Goal: Task Accomplishment & Management: Manage account settings

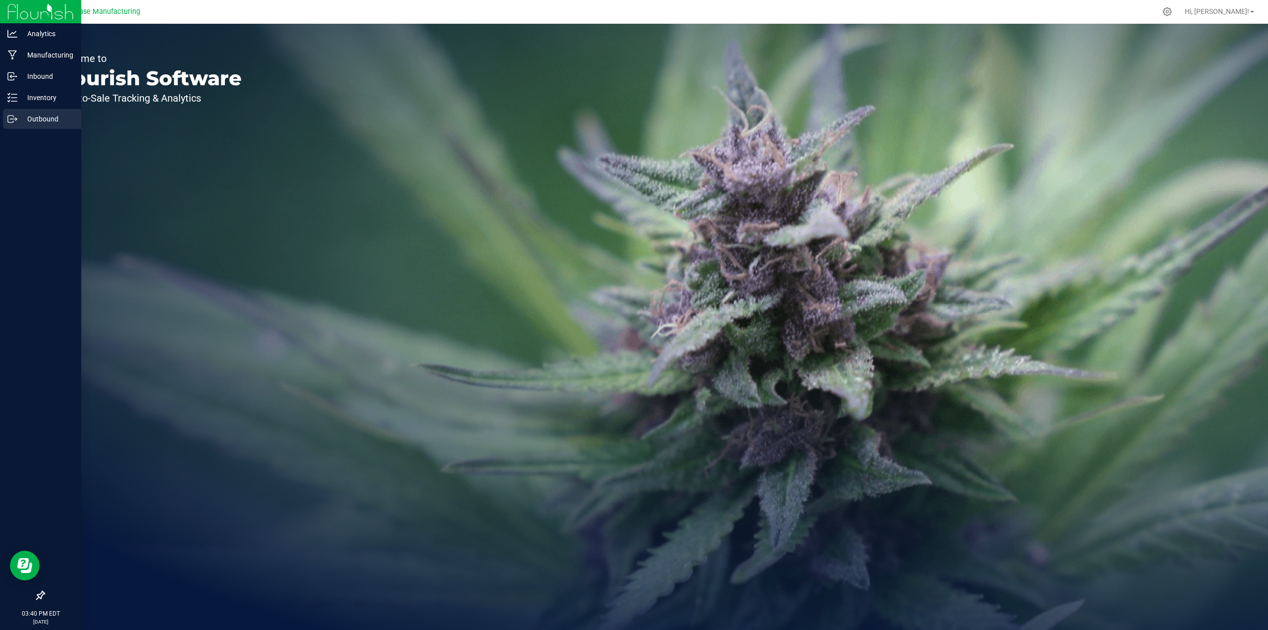
click at [39, 118] on p "Outbound" at bounding box center [46, 119] width 59 height 12
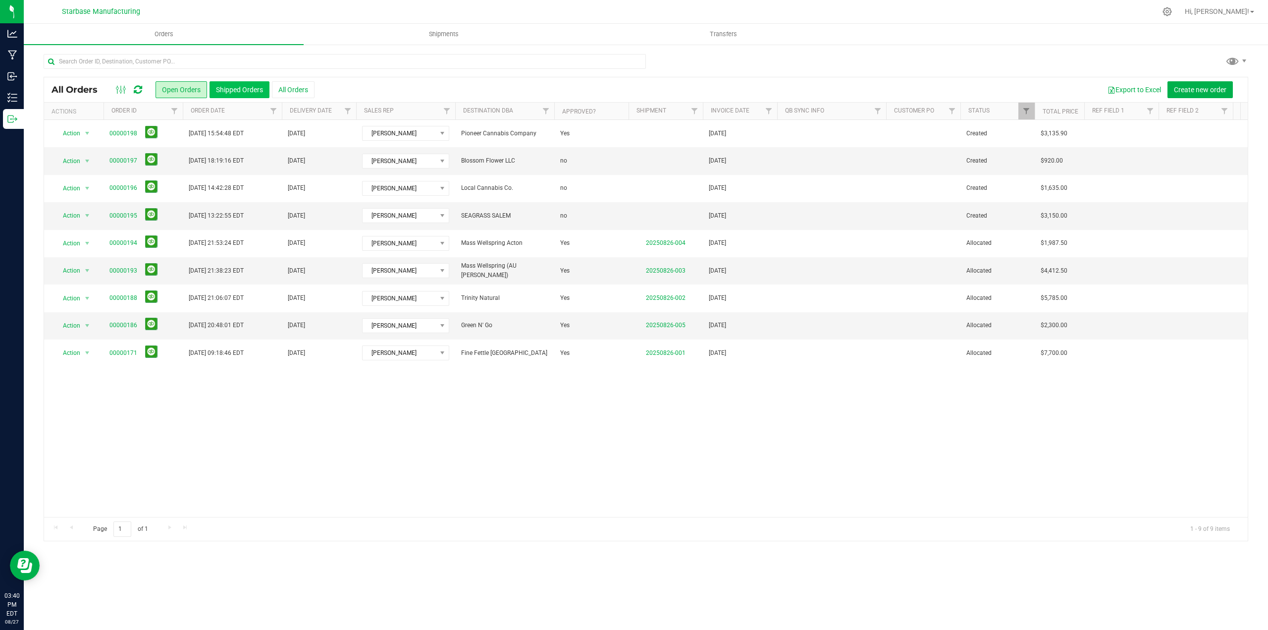
click at [234, 90] on button "Shipped Orders" at bounding box center [240, 89] width 60 height 17
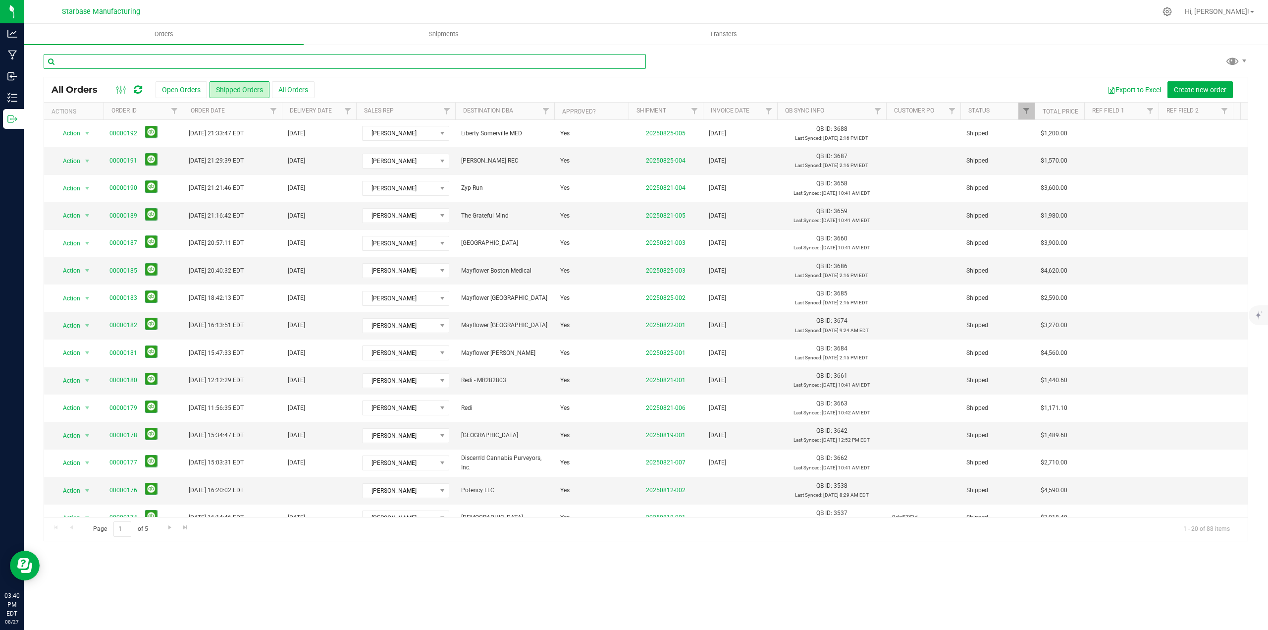
click at [188, 56] on input "text" at bounding box center [345, 61] width 602 height 15
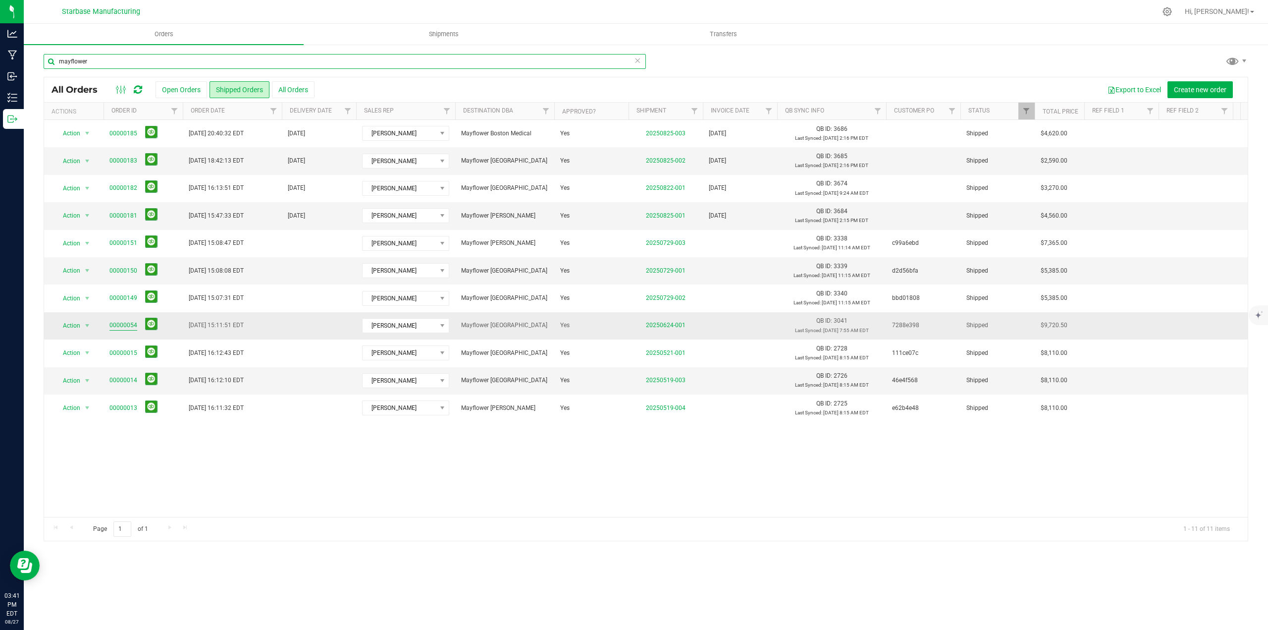
type input "mayflower"
click at [127, 327] on link "00000054" at bounding box center [123, 325] width 28 height 9
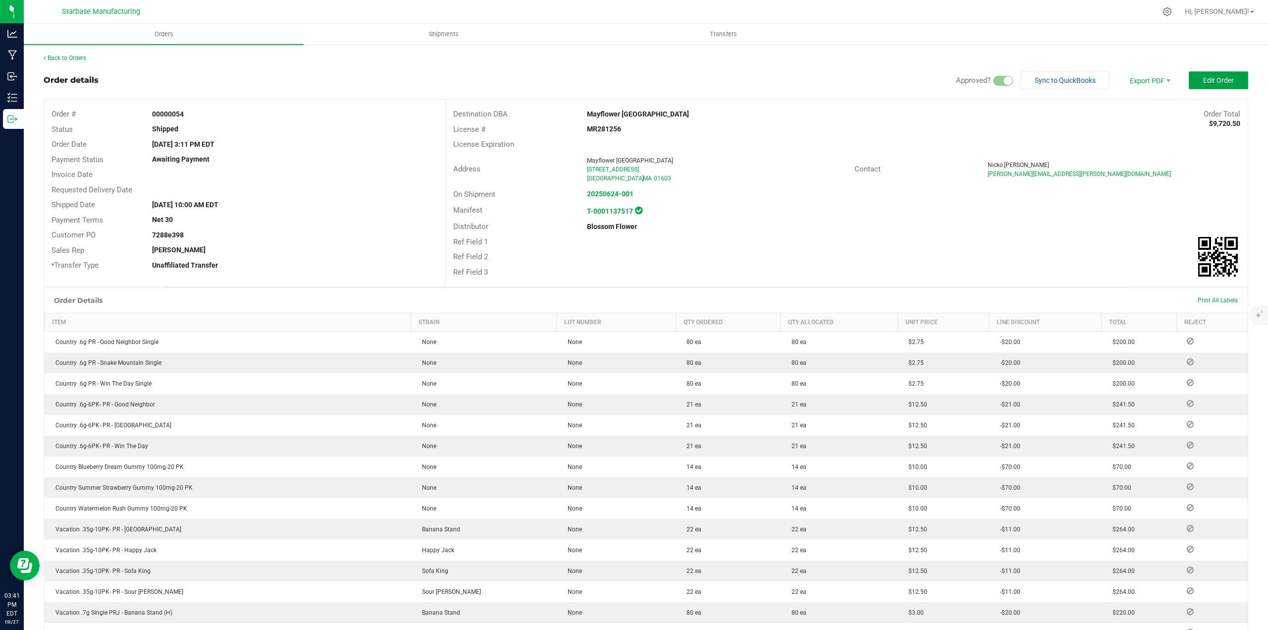
click at [1217, 80] on span "Edit Order" at bounding box center [1218, 80] width 31 height 8
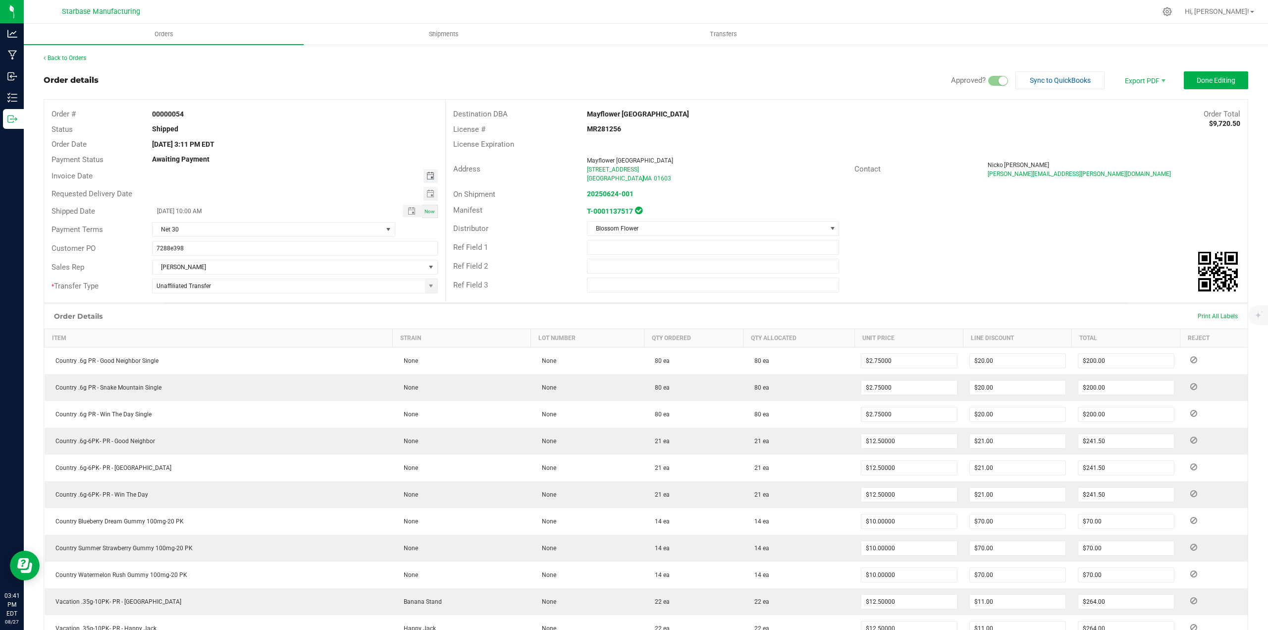
click at [427, 174] on span "Toggle calendar" at bounding box center [431, 176] width 8 height 8
click at [168, 233] on span "Jun" at bounding box center [167, 230] width 10 height 7
click at [241, 270] on span "25" at bounding box center [240, 273] width 14 height 15
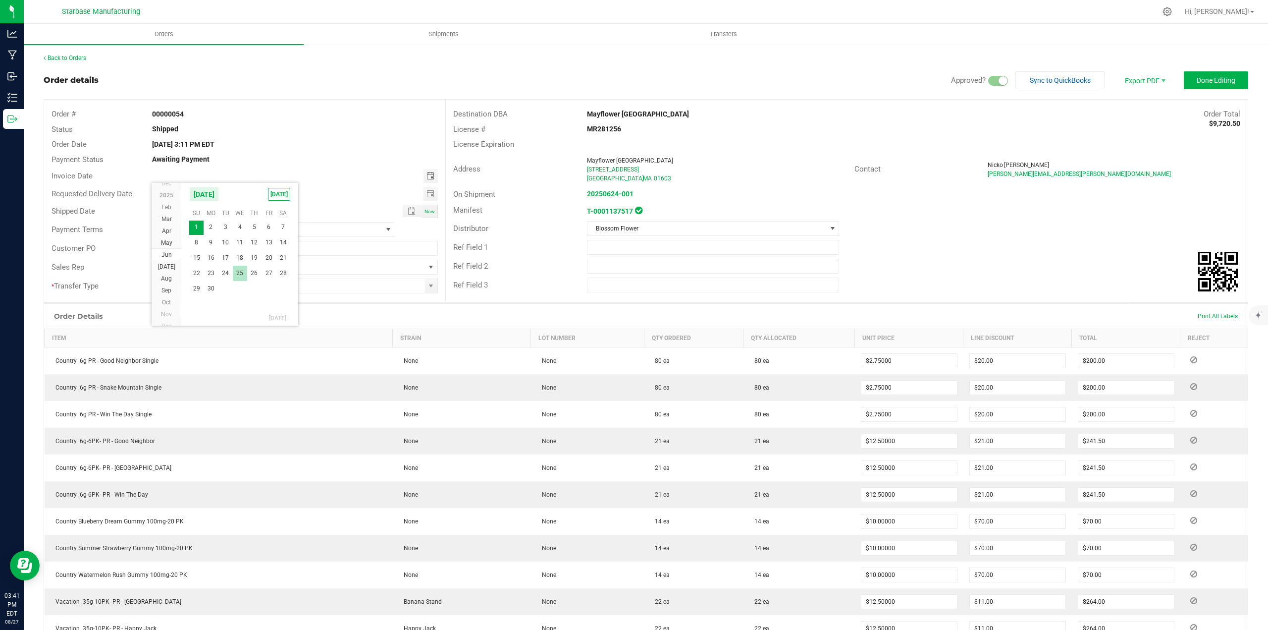
type input "[DATE]"
click at [1206, 79] on span "Done Editing" at bounding box center [1216, 80] width 39 height 8
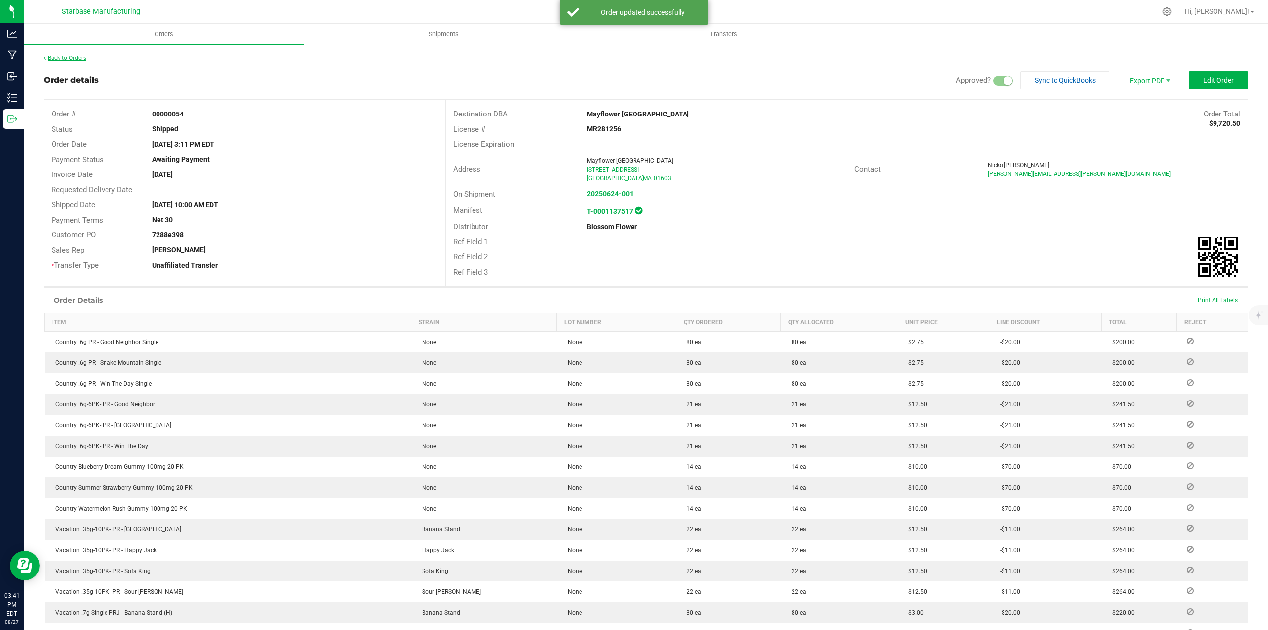
click at [70, 55] on link "Back to Orders" at bounding box center [65, 57] width 43 height 7
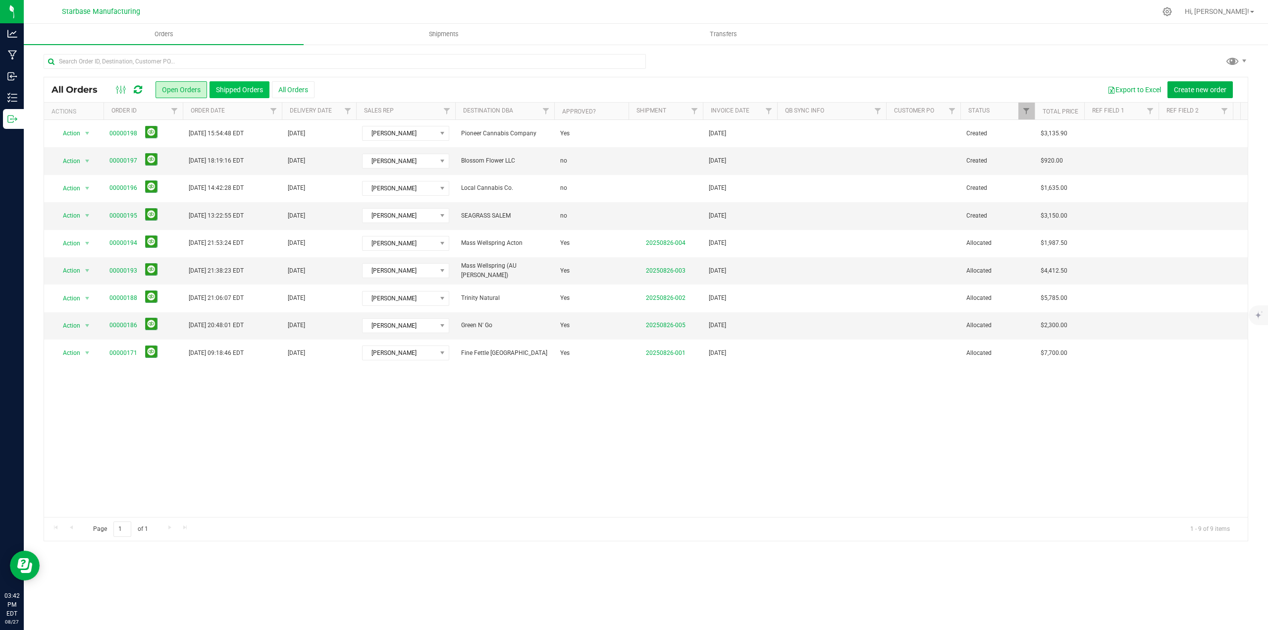
click at [222, 90] on button "Shipped Orders" at bounding box center [240, 89] width 60 height 17
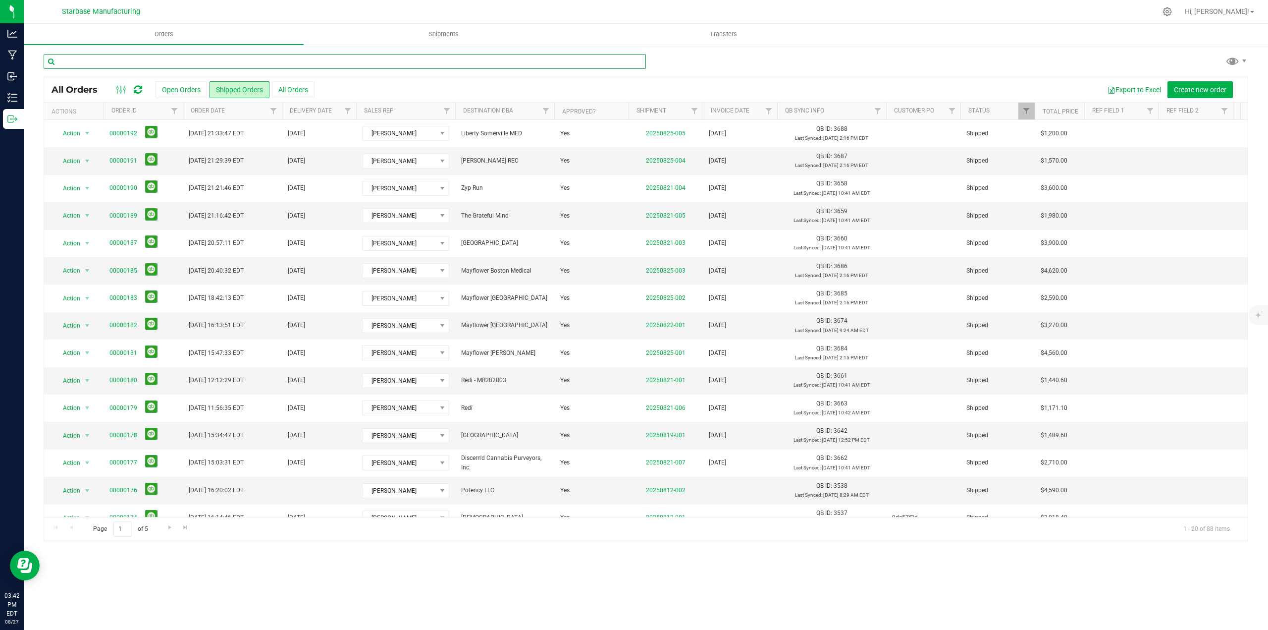
click at [103, 64] on input "text" at bounding box center [345, 61] width 602 height 15
type input "mayflower"
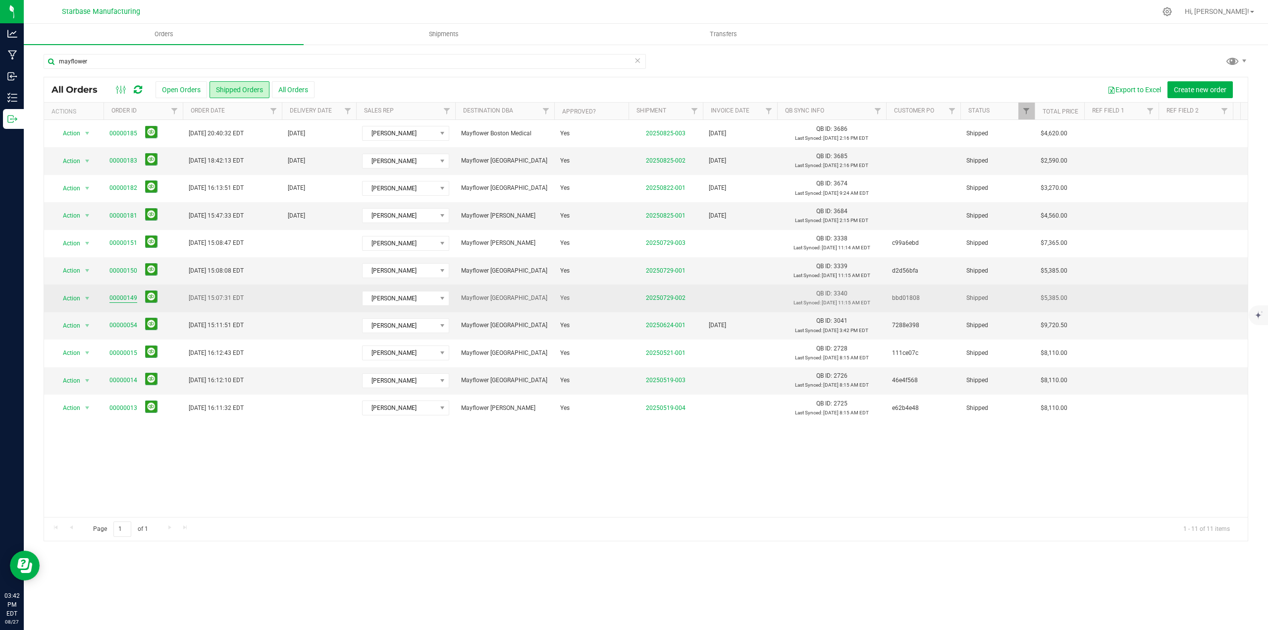
click at [125, 299] on link "00000149" at bounding box center [123, 297] width 28 height 9
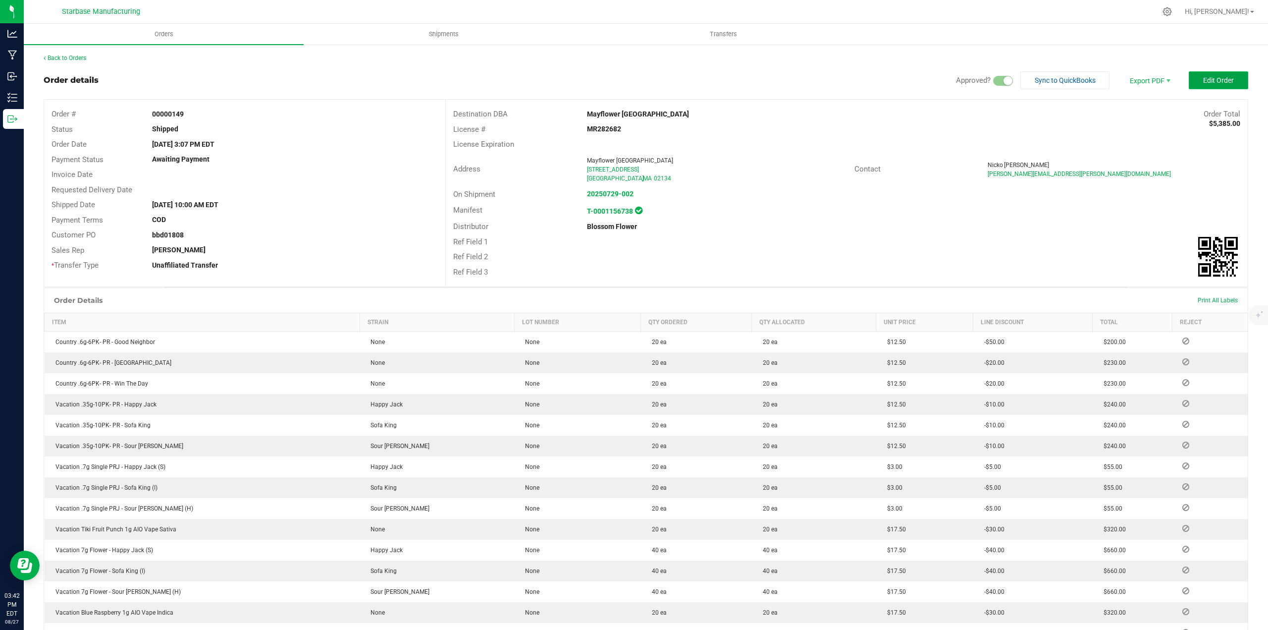
click at [1216, 83] on span "Edit Order" at bounding box center [1218, 80] width 31 height 8
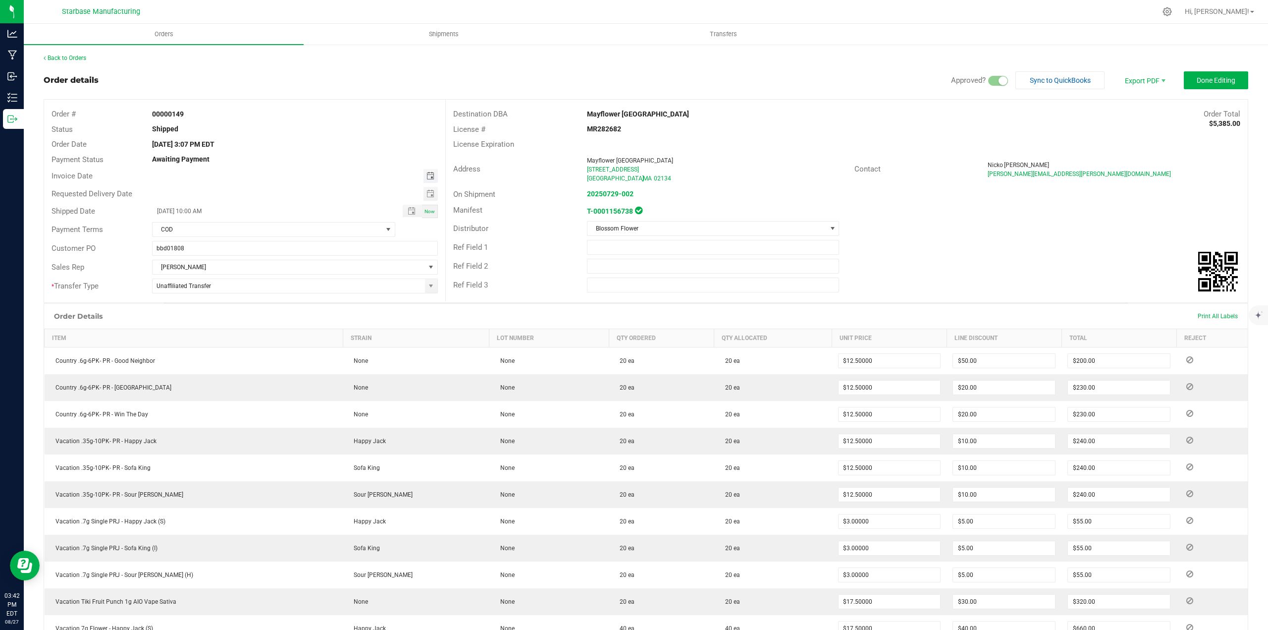
click at [428, 175] on span "Toggle calendar" at bounding box center [431, 176] width 8 height 8
click at [166, 241] on span "[DATE]" at bounding box center [166, 242] width 17 height 7
click at [240, 291] on span "30" at bounding box center [240, 288] width 14 height 15
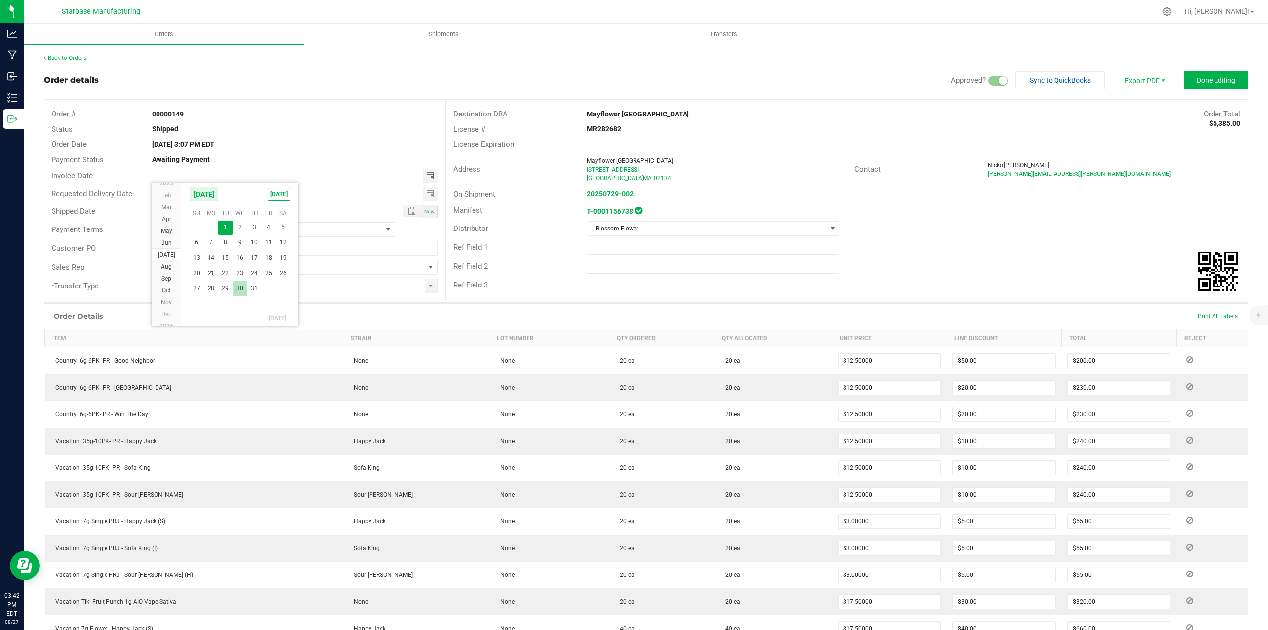
type input "[DATE]"
click at [1199, 84] on span "Done Editing" at bounding box center [1216, 80] width 39 height 8
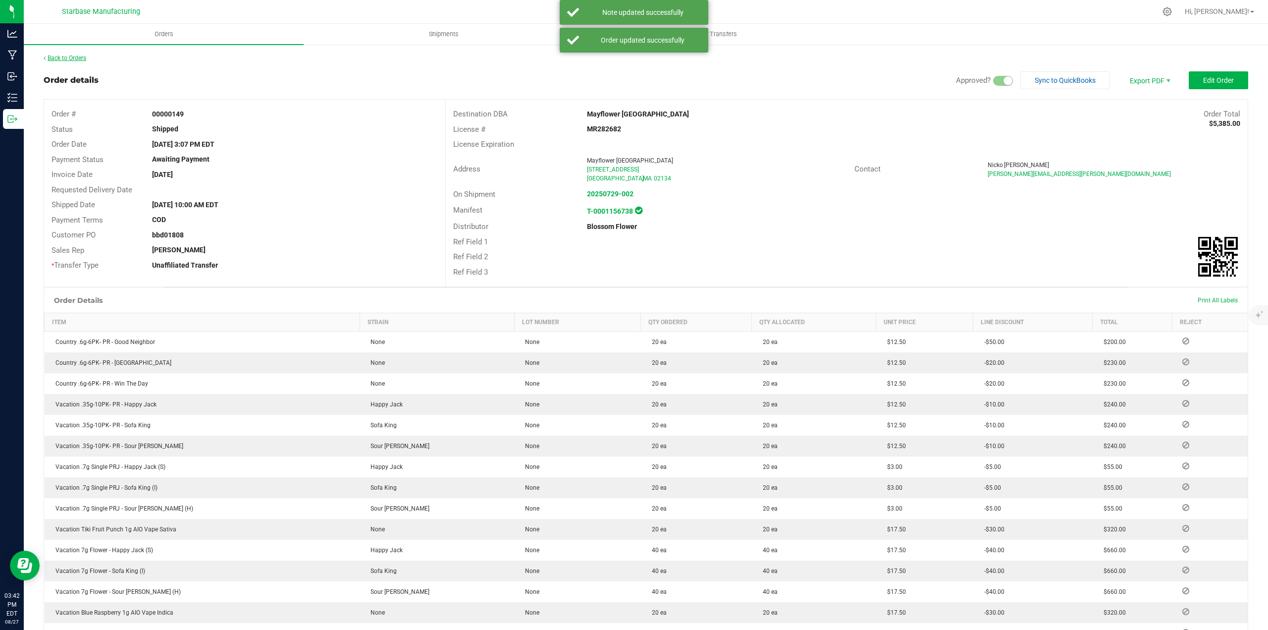
click at [61, 56] on link "Back to Orders" at bounding box center [65, 57] width 43 height 7
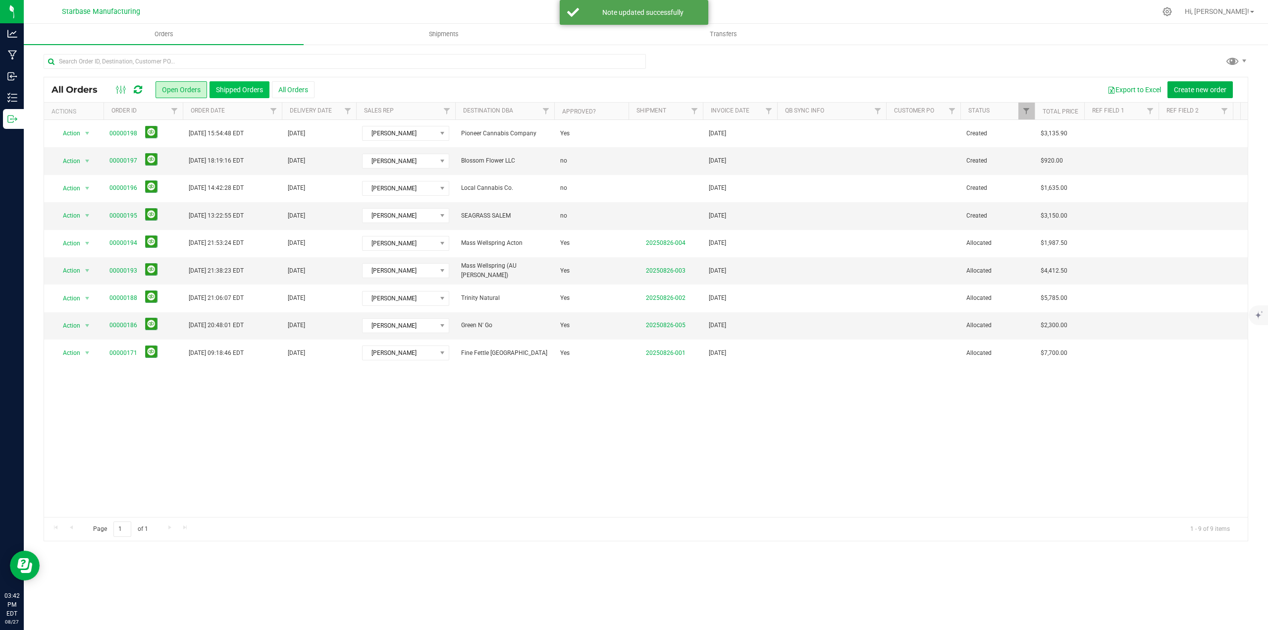
click at [221, 93] on button "Shipped Orders" at bounding box center [240, 89] width 60 height 17
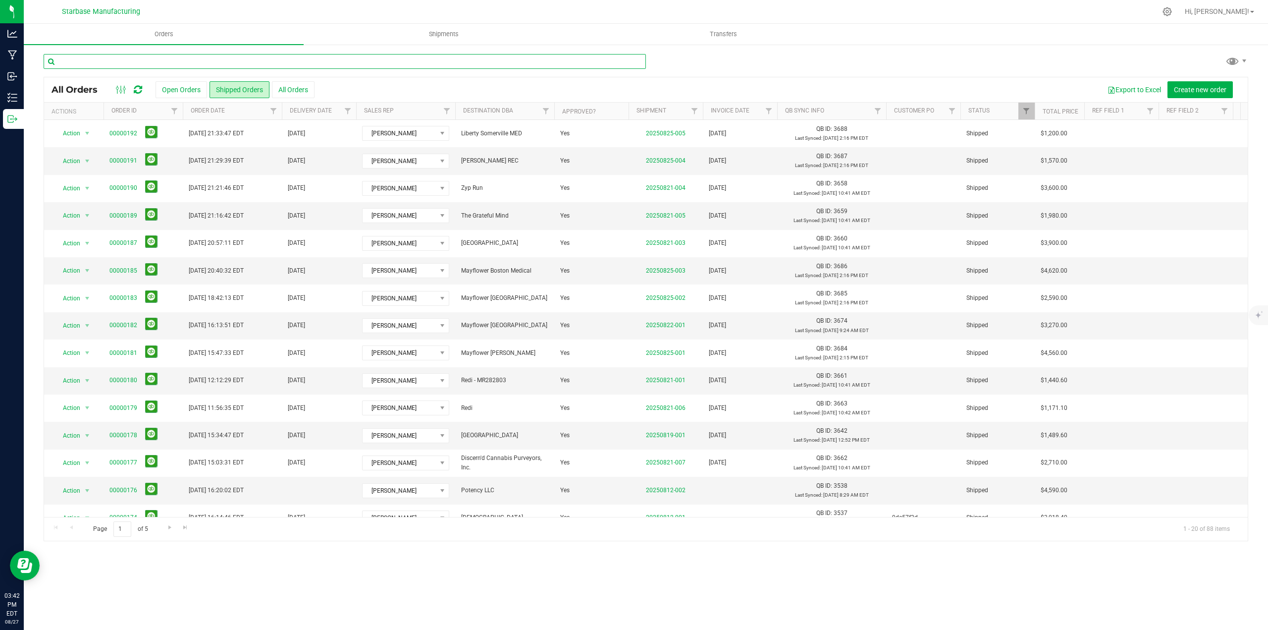
click at [172, 62] on input "text" at bounding box center [345, 61] width 602 height 15
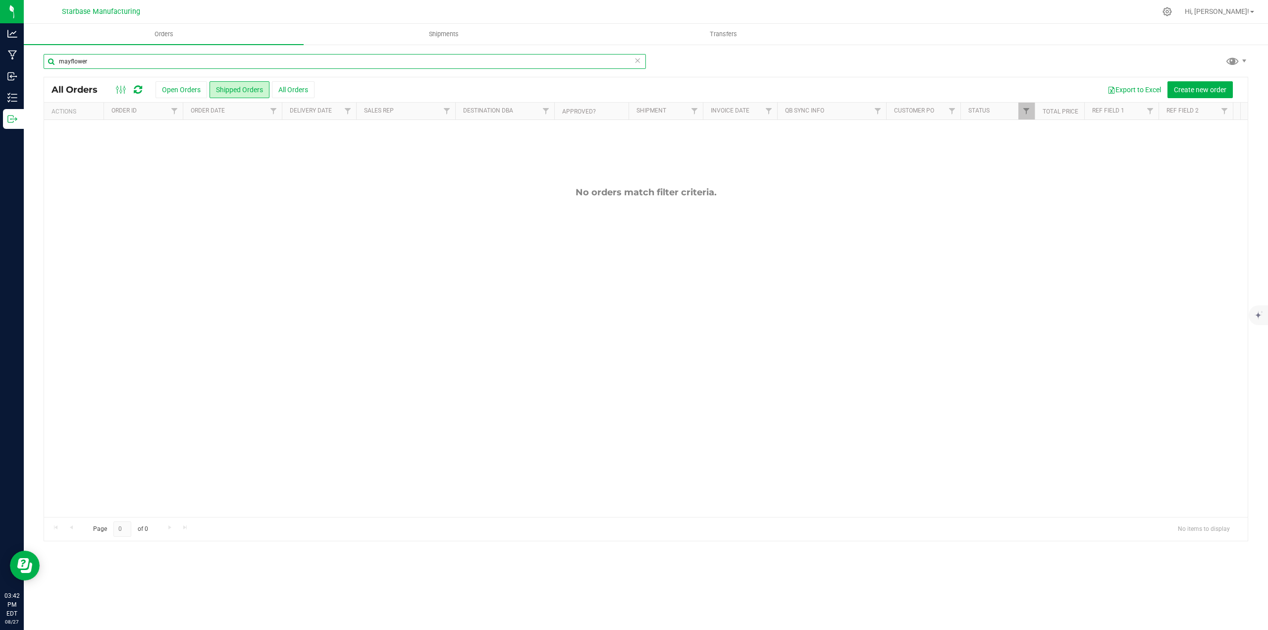
type input "mayflower"
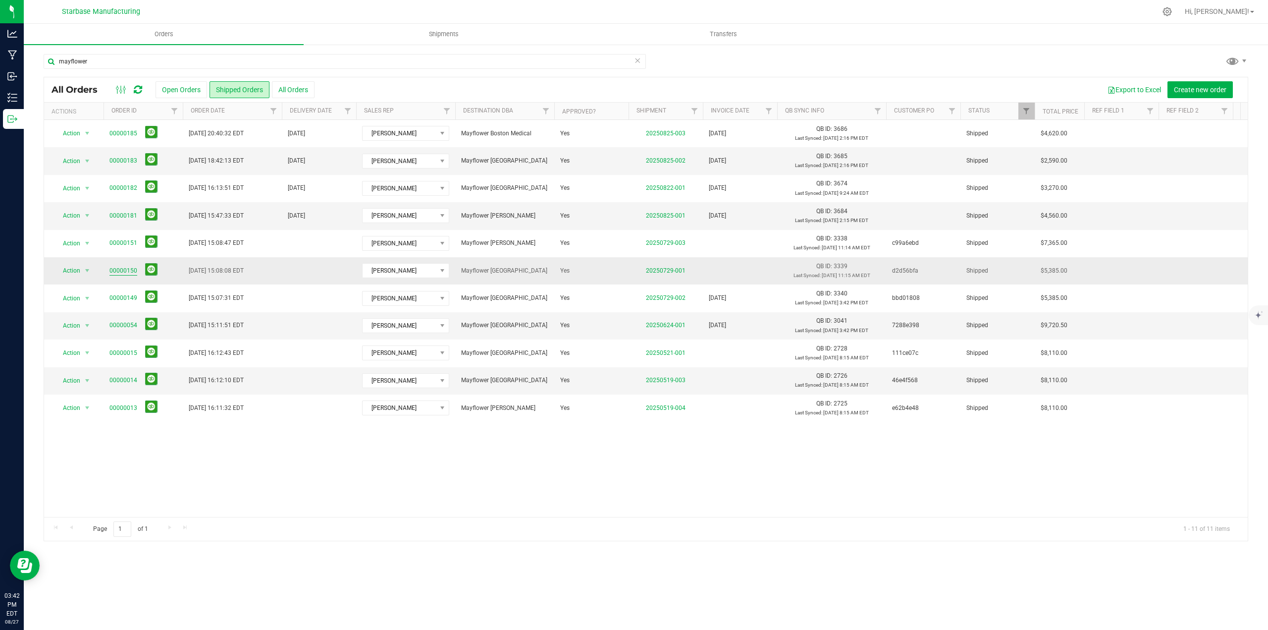
click at [126, 272] on link "00000150" at bounding box center [123, 270] width 28 height 9
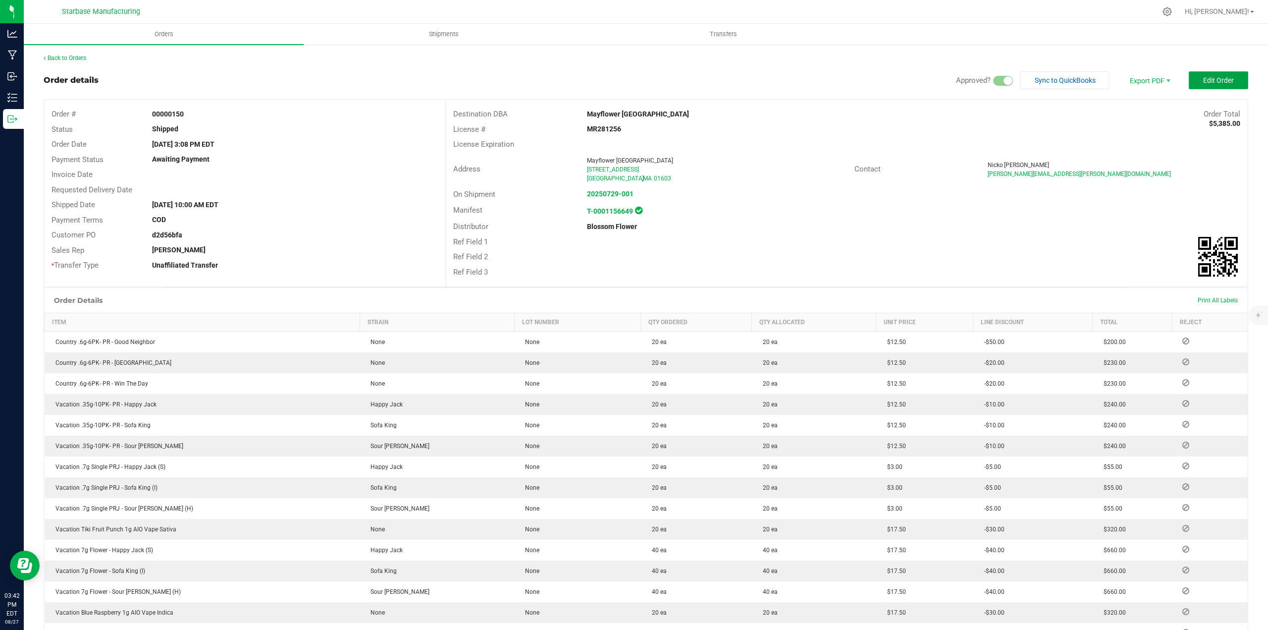
click at [1212, 83] on span "Edit Order" at bounding box center [1218, 80] width 31 height 8
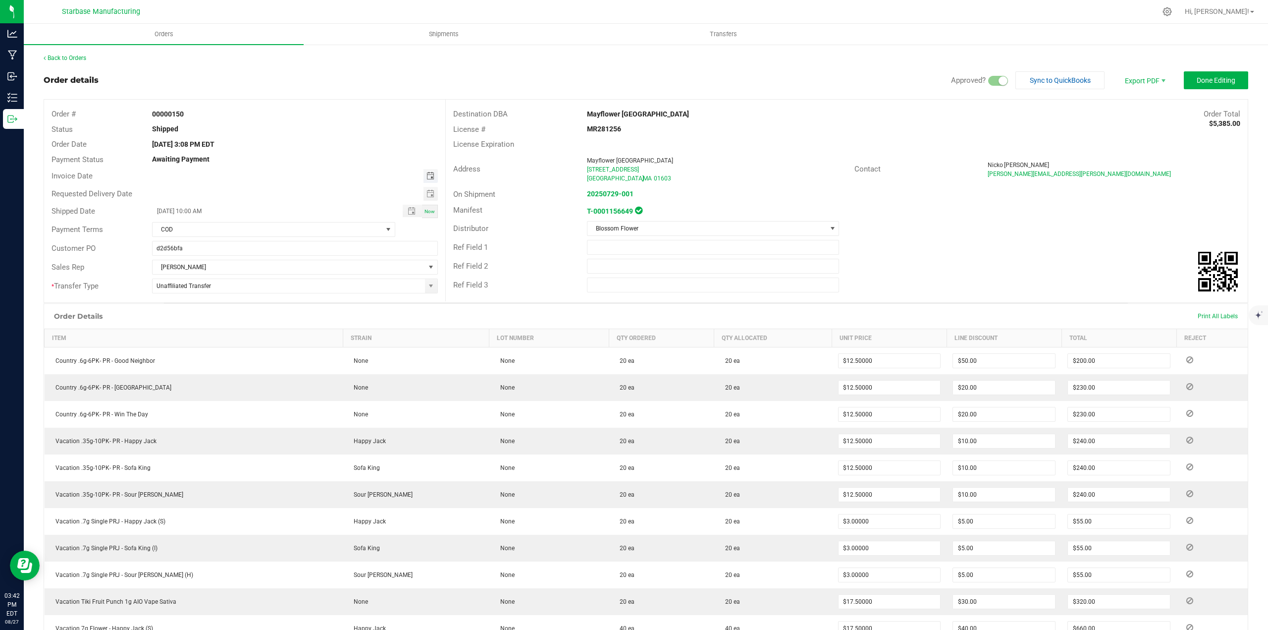
click at [431, 173] on span "Toggle calendar" at bounding box center [431, 176] width 8 height 8
click at [167, 244] on span "[DATE]" at bounding box center [166, 242] width 17 height 7
click at [237, 286] on span "30" at bounding box center [240, 288] width 14 height 15
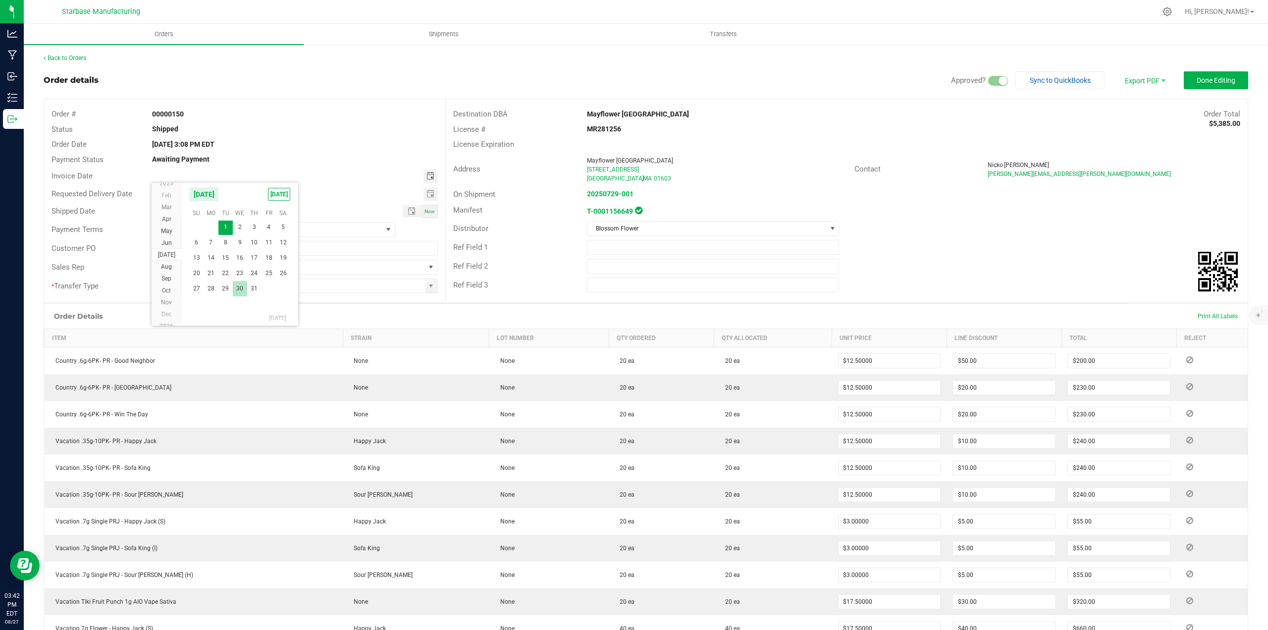
type input "[DATE]"
click at [1201, 85] on button "Done Editing" at bounding box center [1216, 80] width 64 height 18
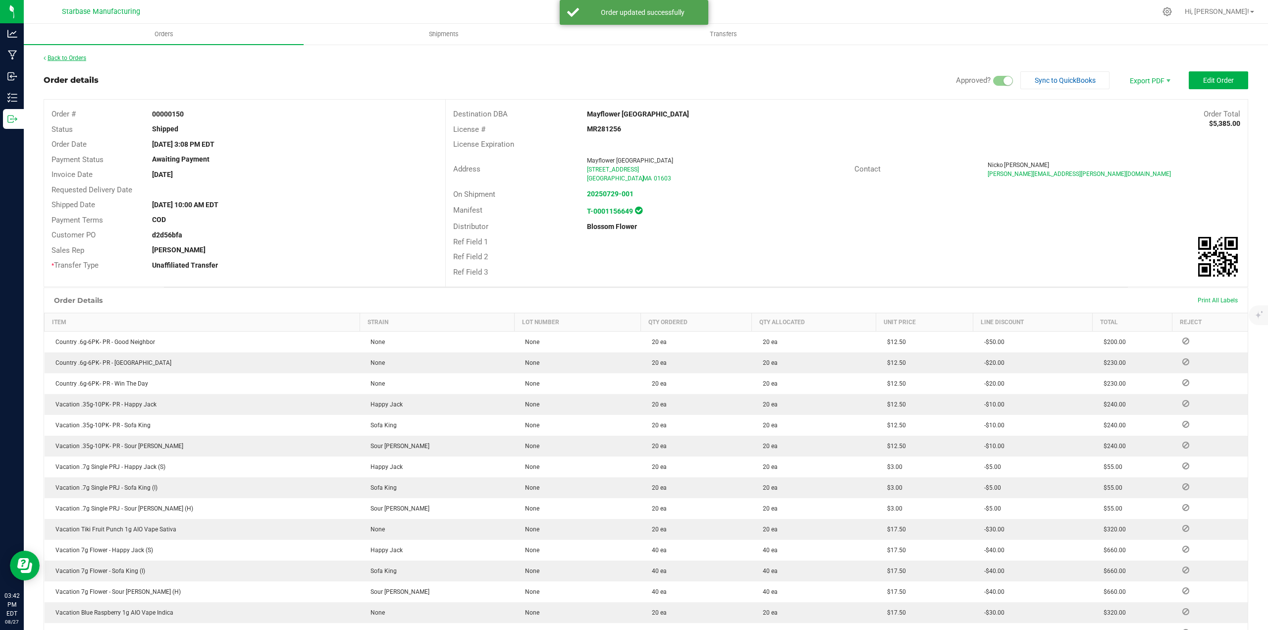
click at [70, 58] on link "Back to Orders" at bounding box center [65, 57] width 43 height 7
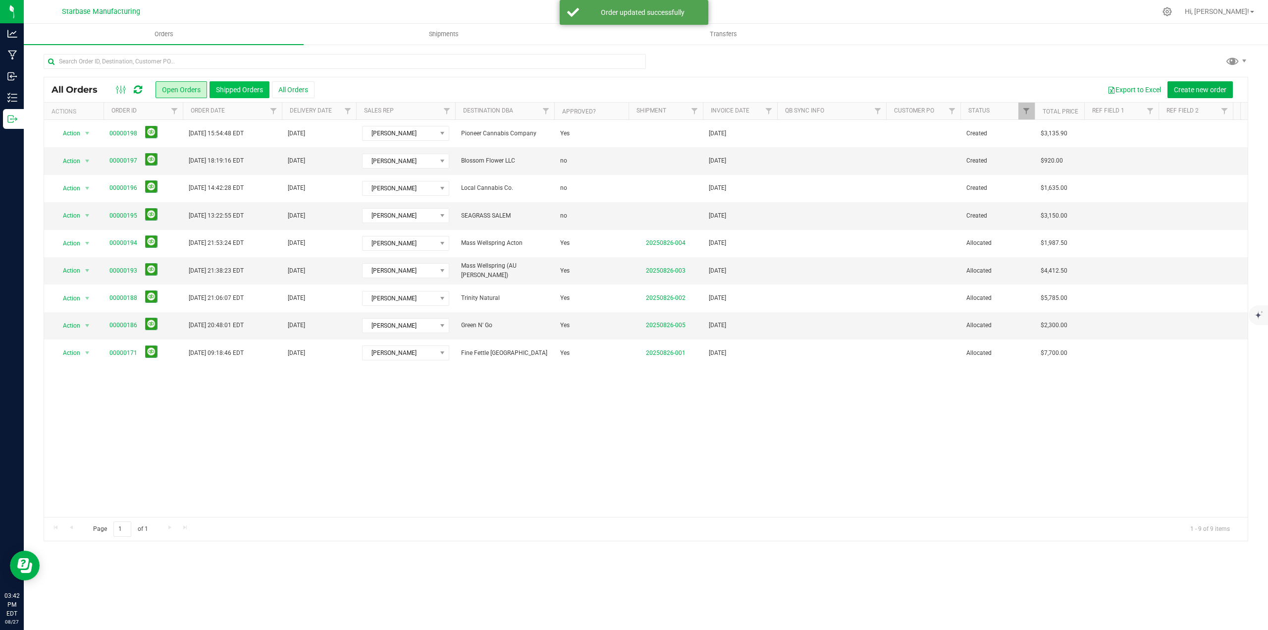
click at [238, 88] on button "Shipped Orders" at bounding box center [240, 89] width 60 height 17
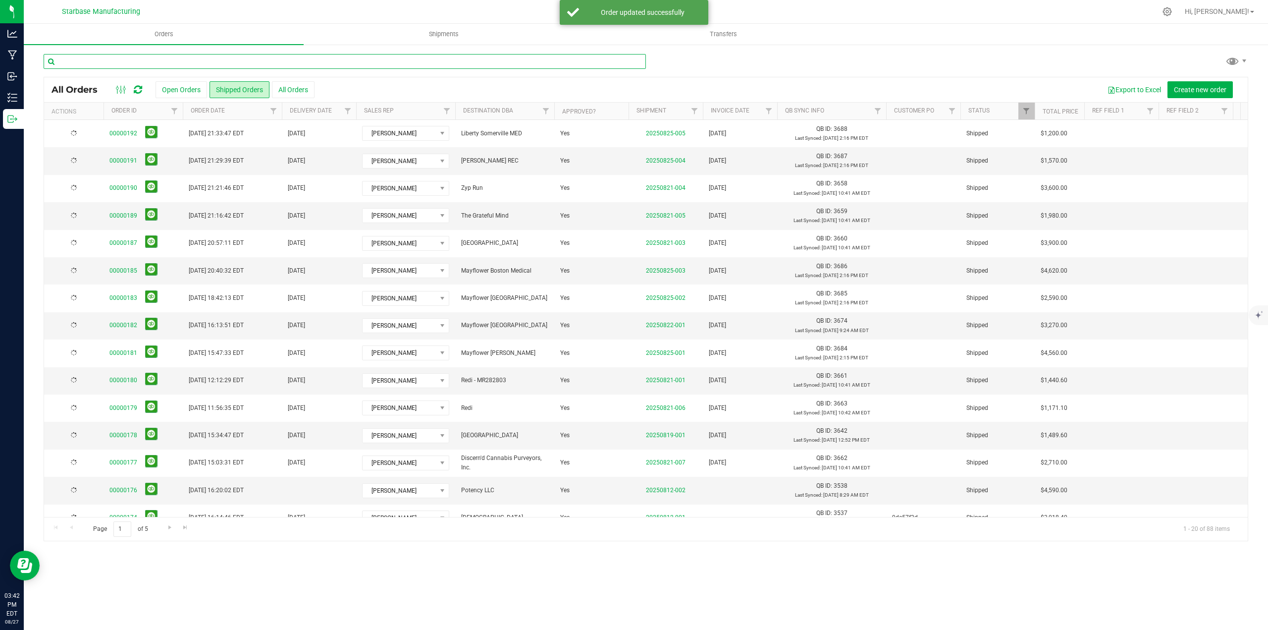
click at [216, 63] on input "text" at bounding box center [345, 61] width 602 height 15
type input "mayflower"
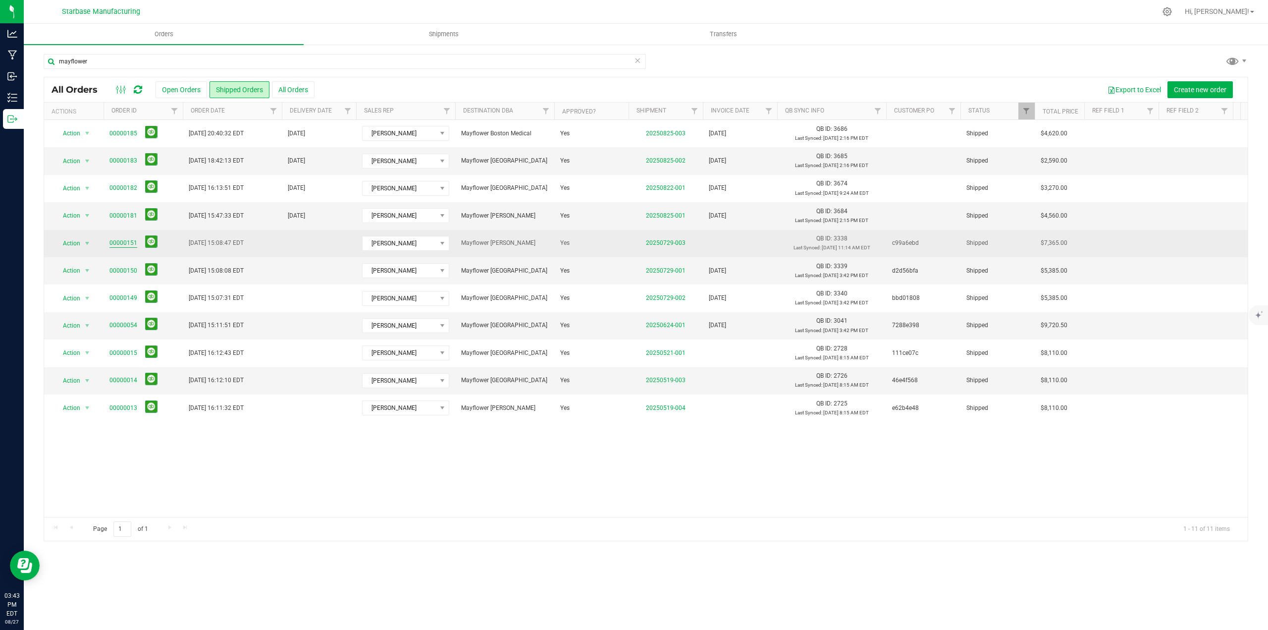
click at [119, 243] on link "00000151" at bounding box center [123, 242] width 28 height 9
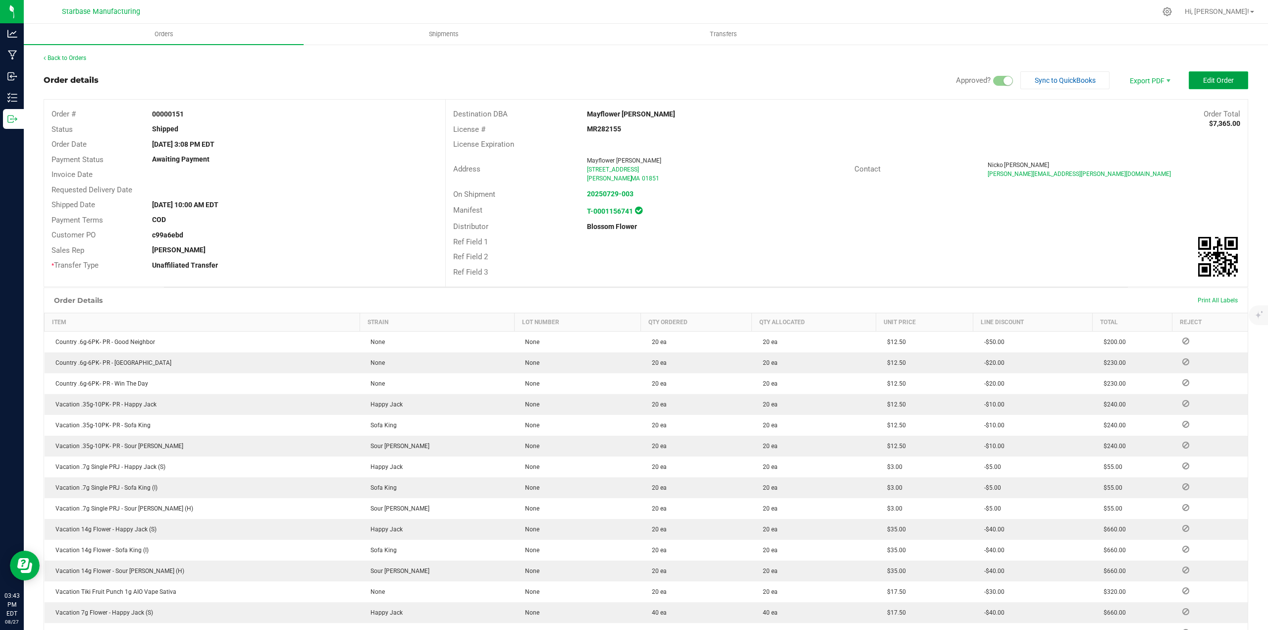
click at [1209, 79] on span "Edit Order" at bounding box center [1218, 80] width 31 height 8
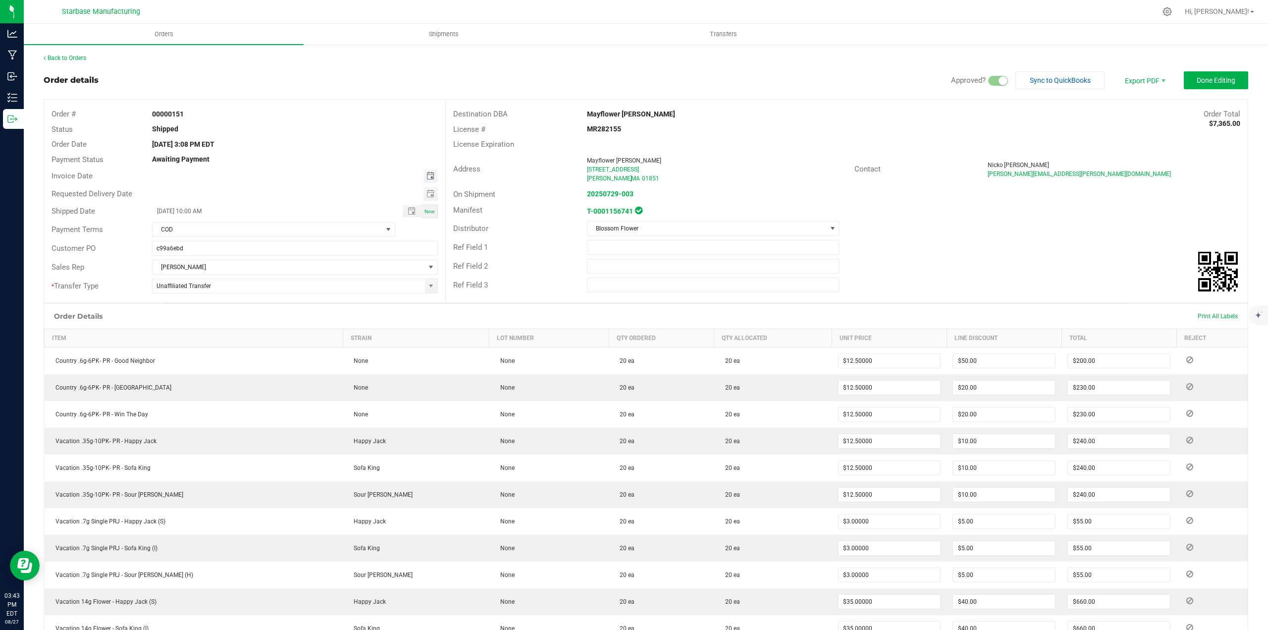
click at [429, 175] on span "Toggle calendar" at bounding box center [431, 176] width 8 height 8
click at [342, 132] on div "Shipped" at bounding box center [295, 129] width 301 height 10
click at [428, 178] on span "Toggle calendar" at bounding box center [431, 176] width 8 height 8
click at [165, 243] on span "[DATE]" at bounding box center [166, 242] width 17 height 7
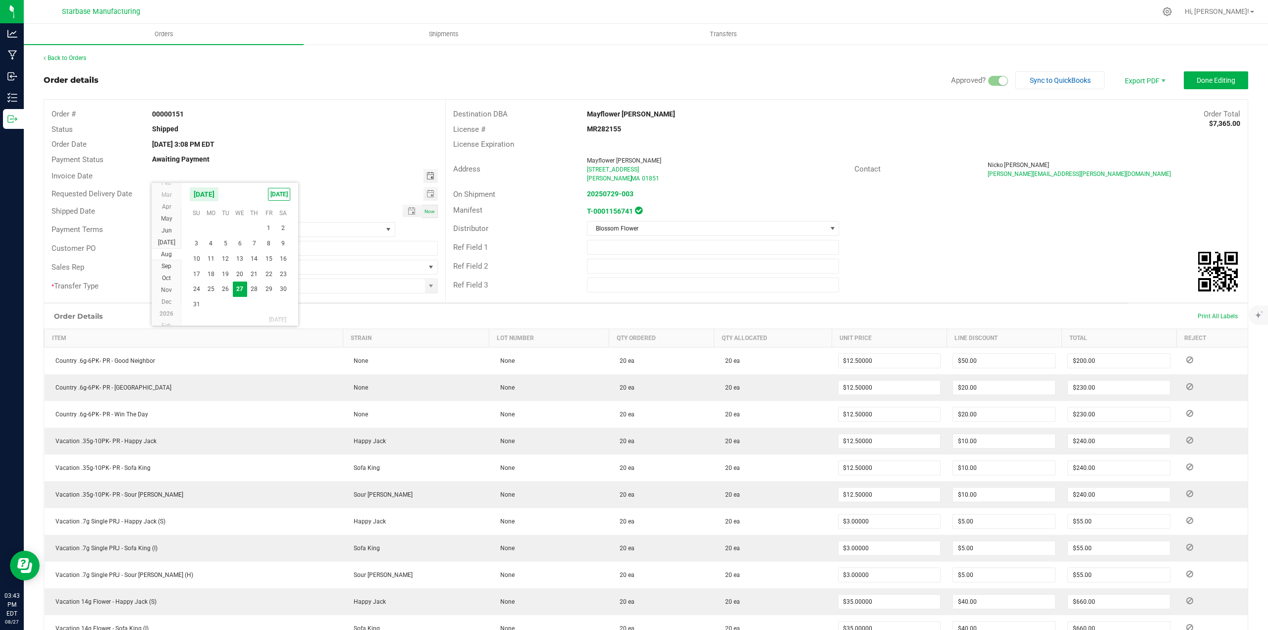
scroll to position [160468, 0]
click at [237, 290] on span "30" at bounding box center [240, 288] width 14 height 15
type input "[DATE]"
click at [1205, 79] on span "Done Editing" at bounding box center [1216, 80] width 39 height 8
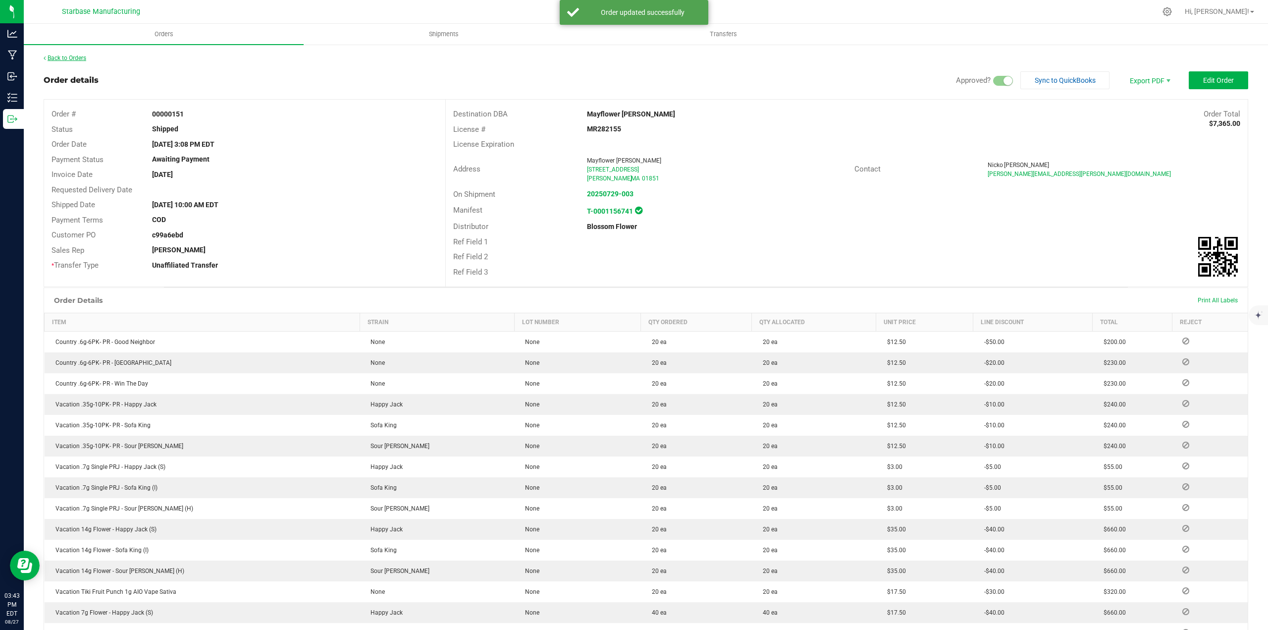
click at [63, 55] on link "Back to Orders" at bounding box center [65, 57] width 43 height 7
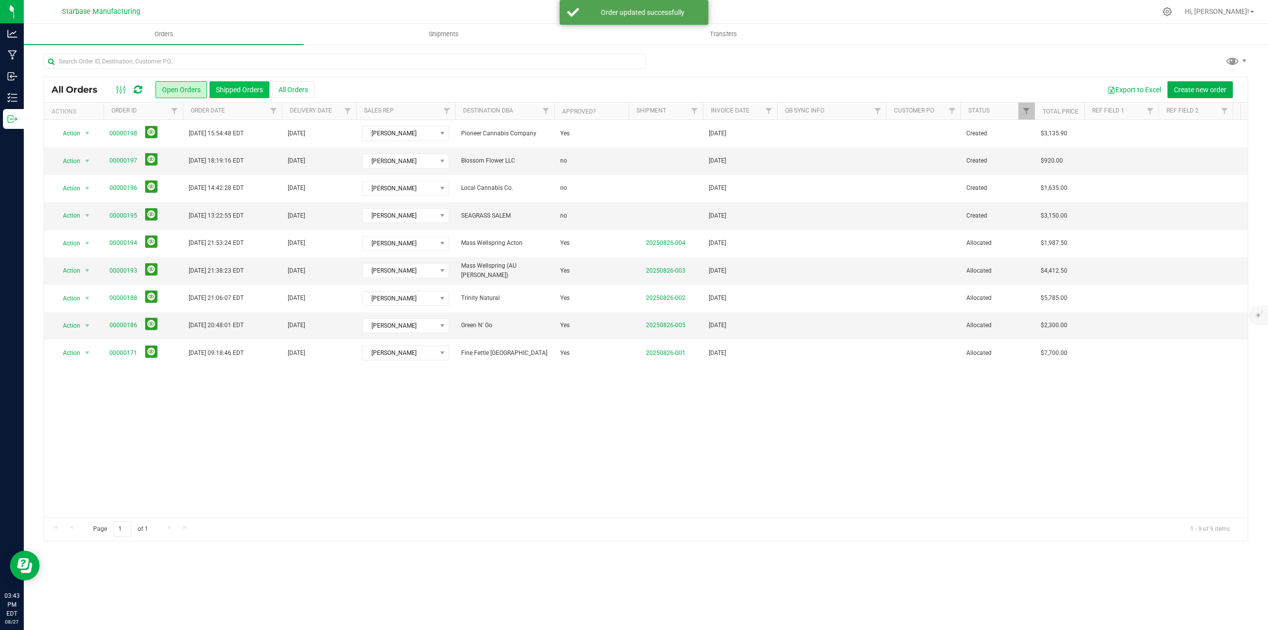
click at [230, 89] on button "Shipped Orders" at bounding box center [240, 89] width 60 height 17
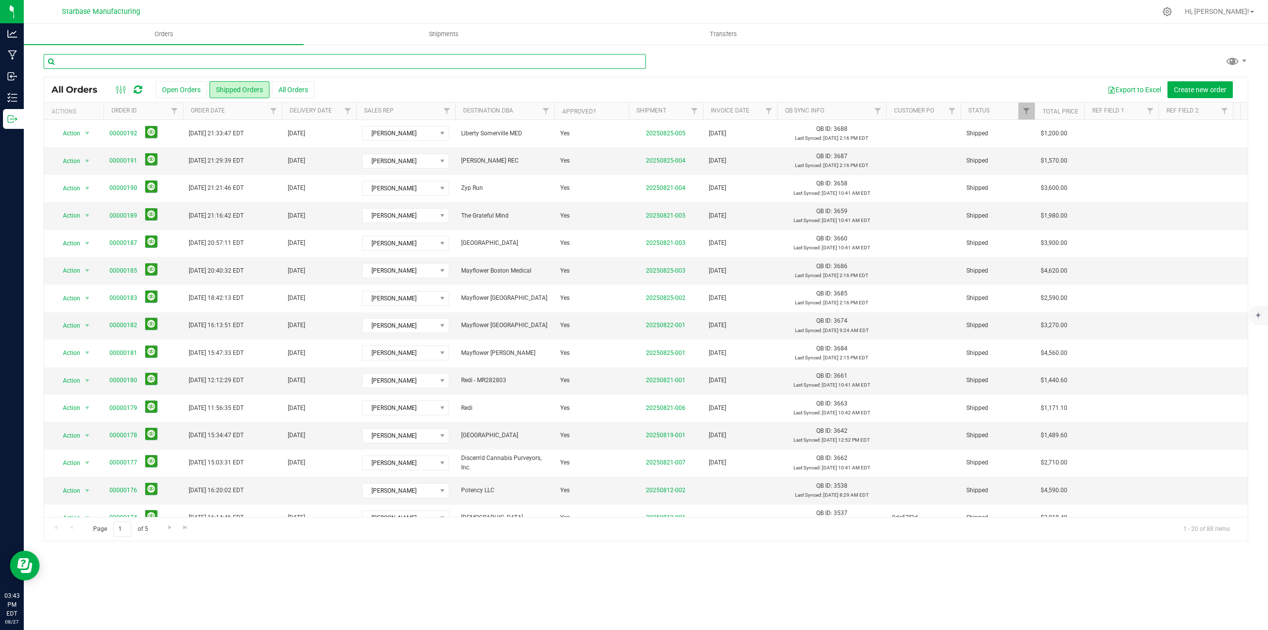
click at [201, 58] on input "text" at bounding box center [345, 61] width 602 height 15
type input "mayflower"
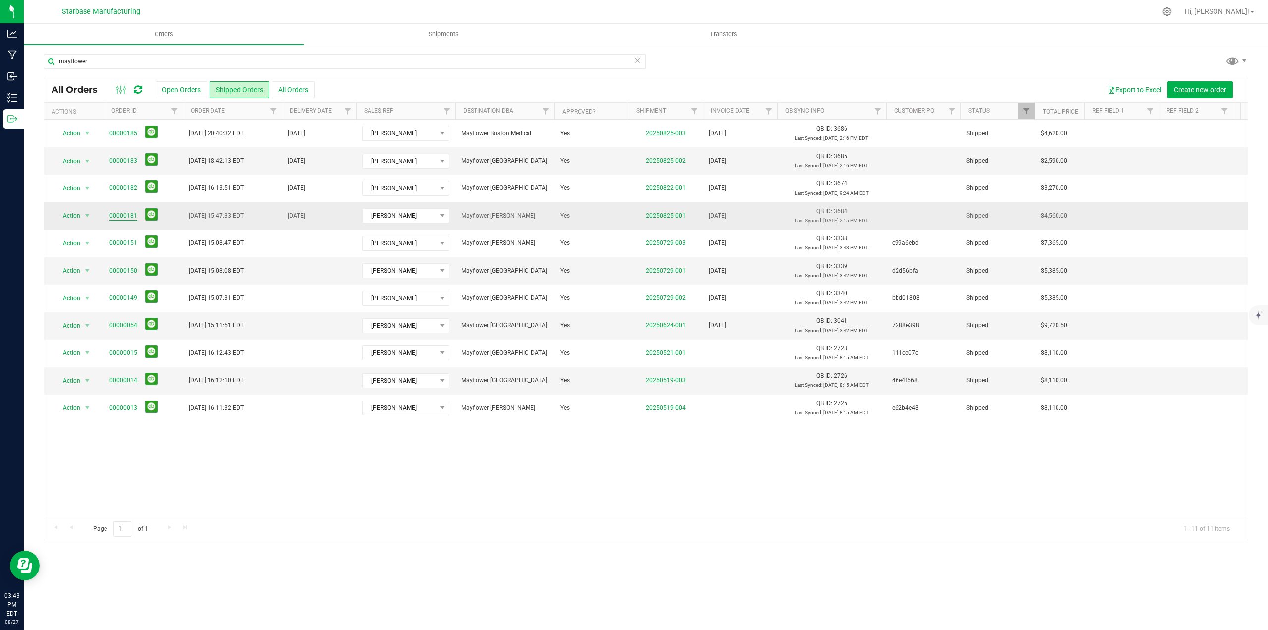
click at [112, 213] on link "00000181" at bounding box center [123, 215] width 28 height 9
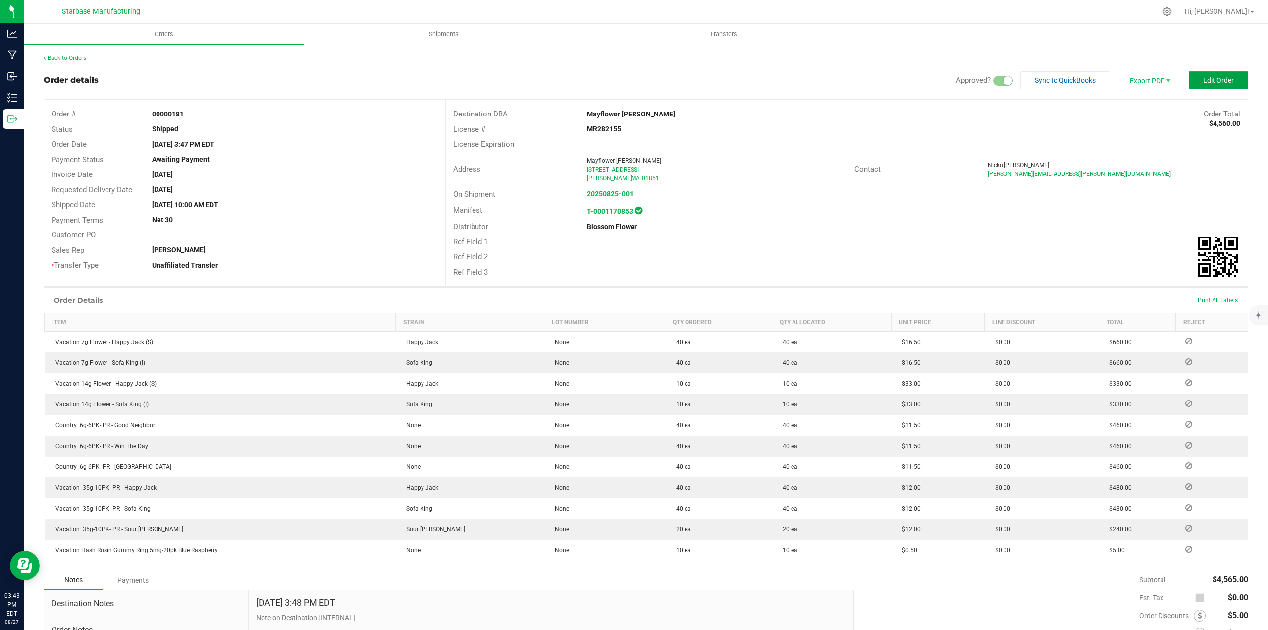
click at [1209, 85] on button "Edit Order" at bounding box center [1218, 80] width 59 height 18
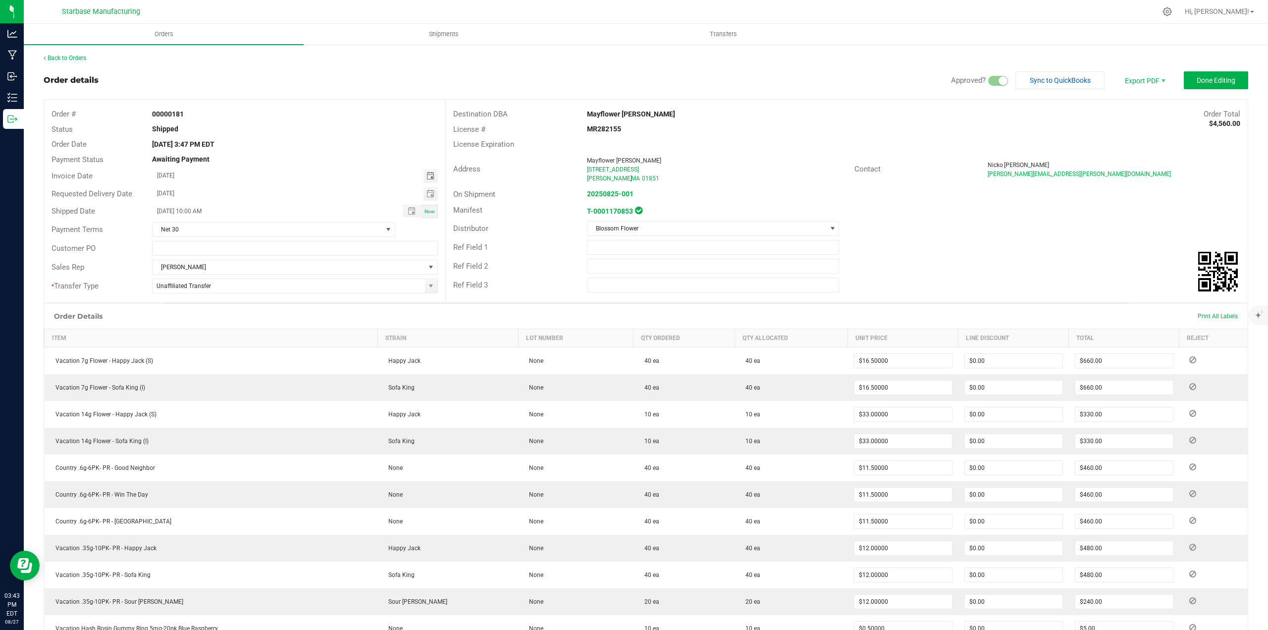
click at [427, 175] on span "Toggle calendar" at bounding box center [431, 176] width 8 height 8
click at [212, 286] on span "25" at bounding box center [211, 288] width 14 height 15
click at [428, 173] on span "Toggle calendar" at bounding box center [431, 176] width 8 height 8
click at [224, 288] on span "26" at bounding box center [225, 288] width 14 height 15
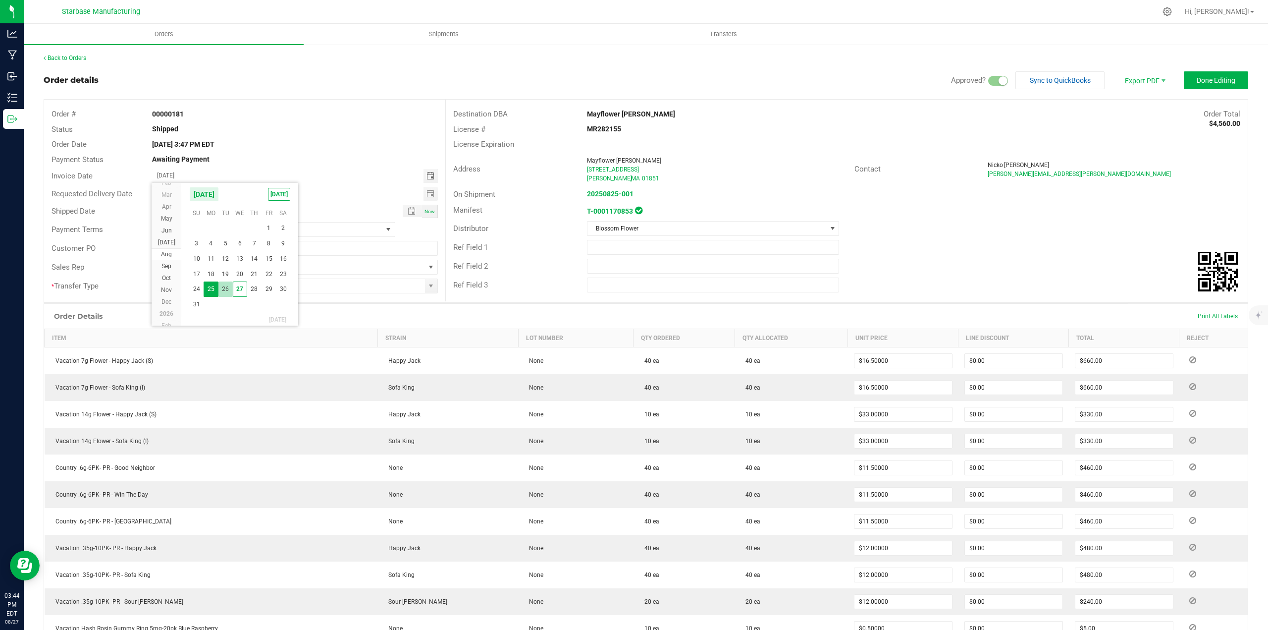
type input "[DATE]"
click at [1206, 75] on button "Done Editing" at bounding box center [1216, 80] width 64 height 18
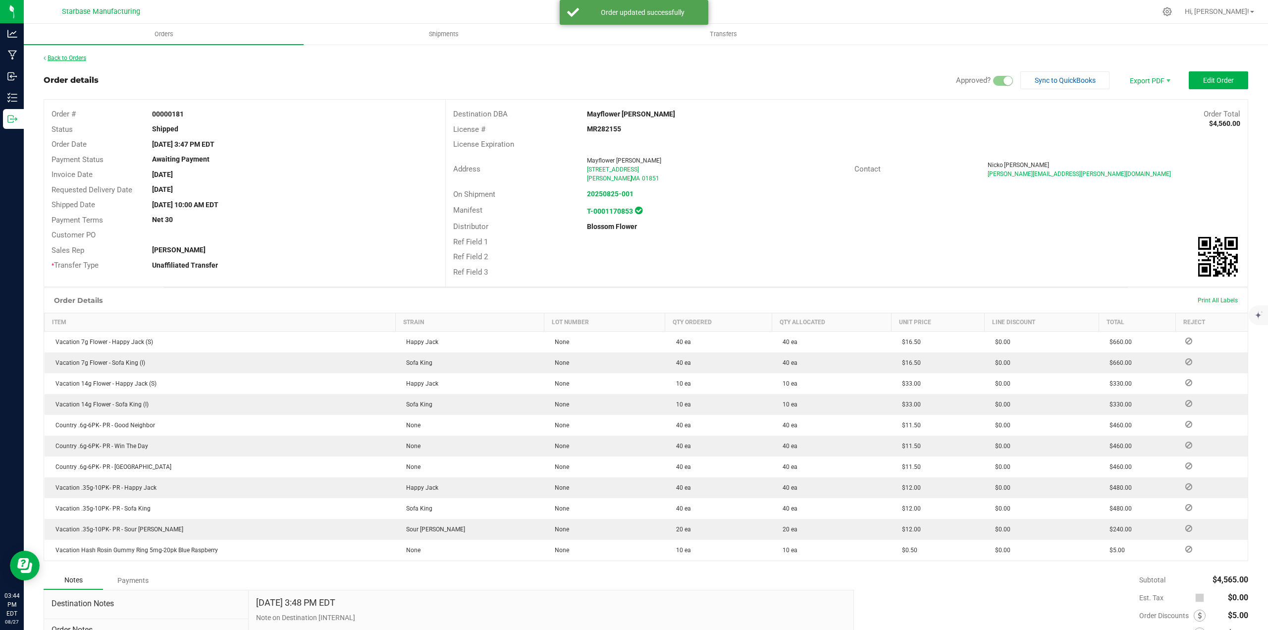
click at [65, 58] on link "Back to Orders" at bounding box center [65, 57] width 43 height 7
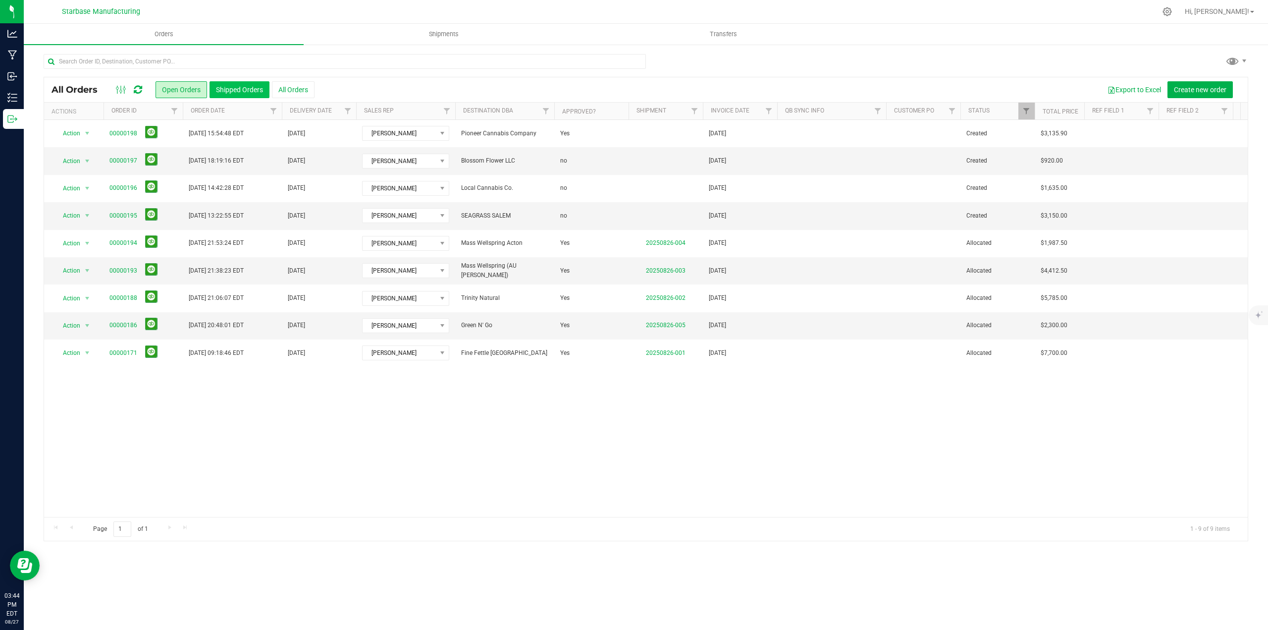
click at [242, 92] on button "Shipped Orders" at bounding box center [240, 89] width 60 height 17
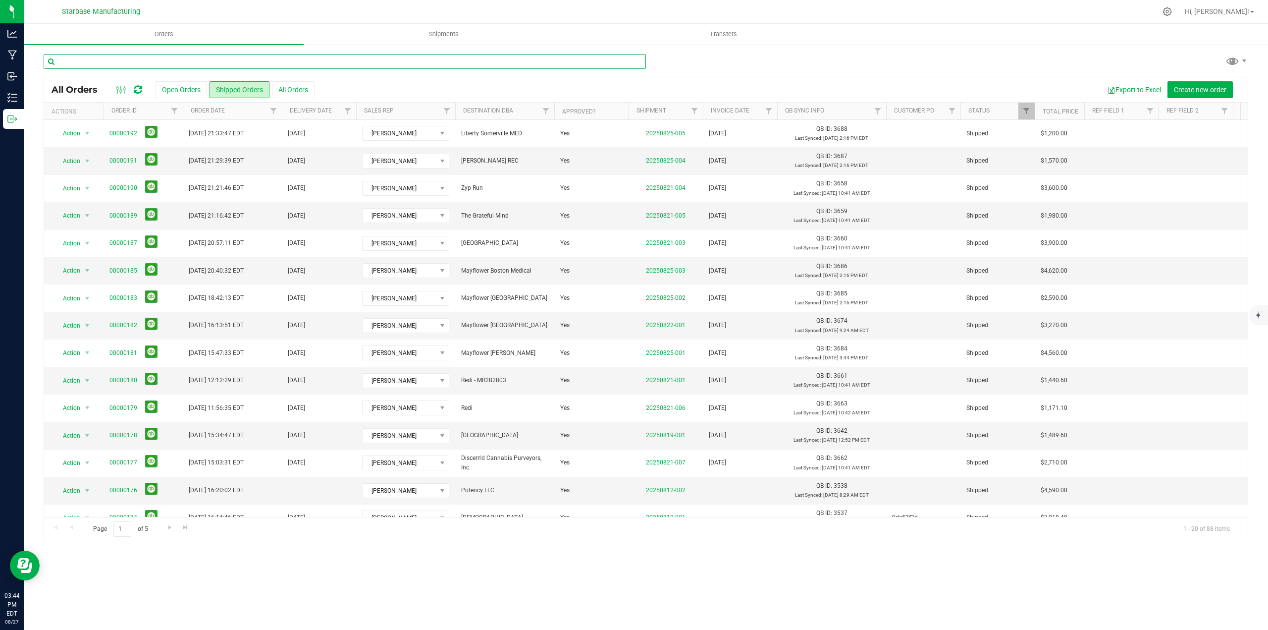
click at [143, 68] on input "text" at bounding box center [345, 61] width 602 height 15
type input "mayflower"
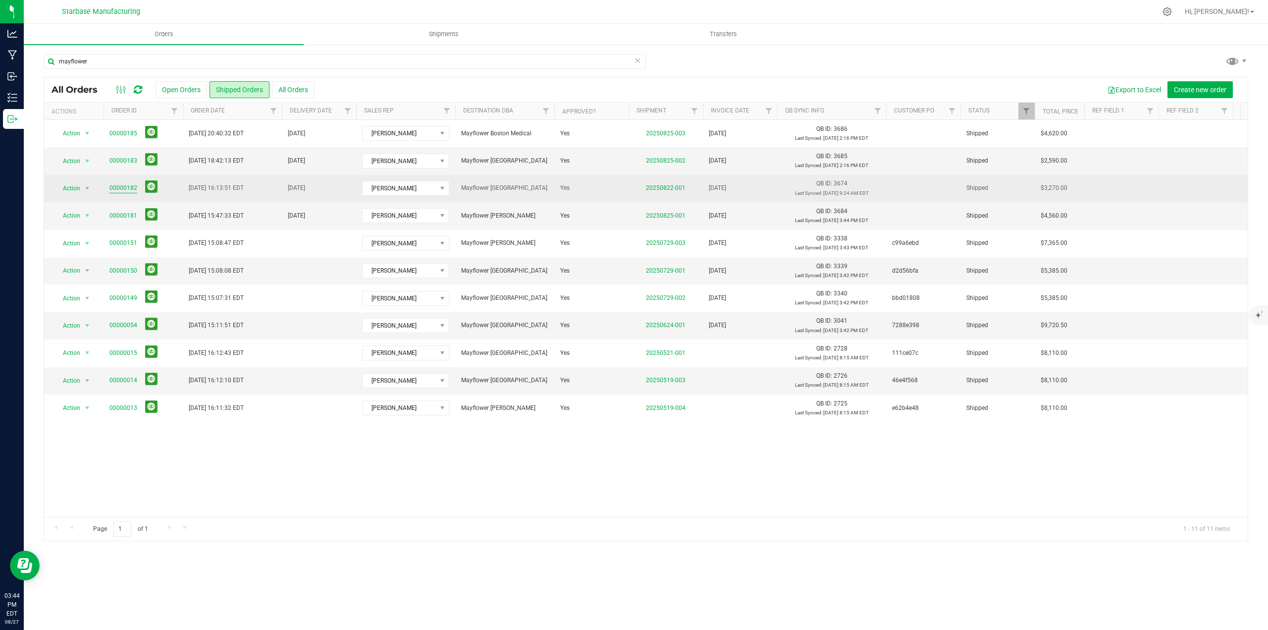
click at [119, 185] on link "00000182" at bounding box center [123, 187] width 28 height 9
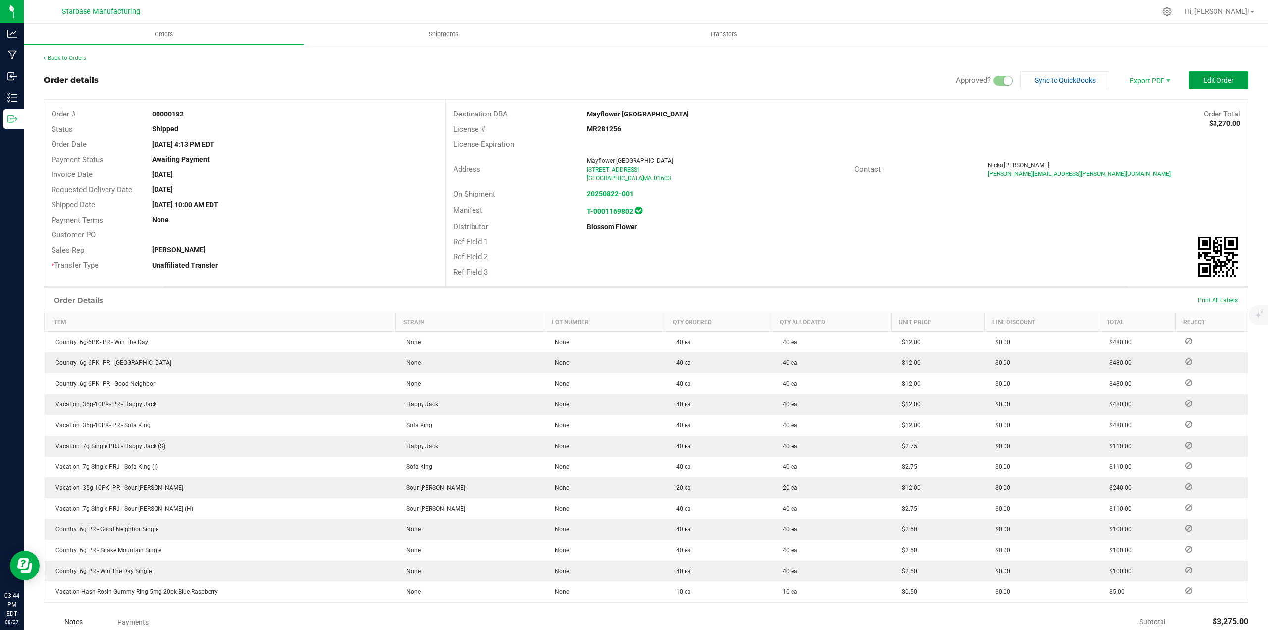
click at [1222, 82] on span "Edit Order" at bounding box center [1218, 80] width 31 height 8
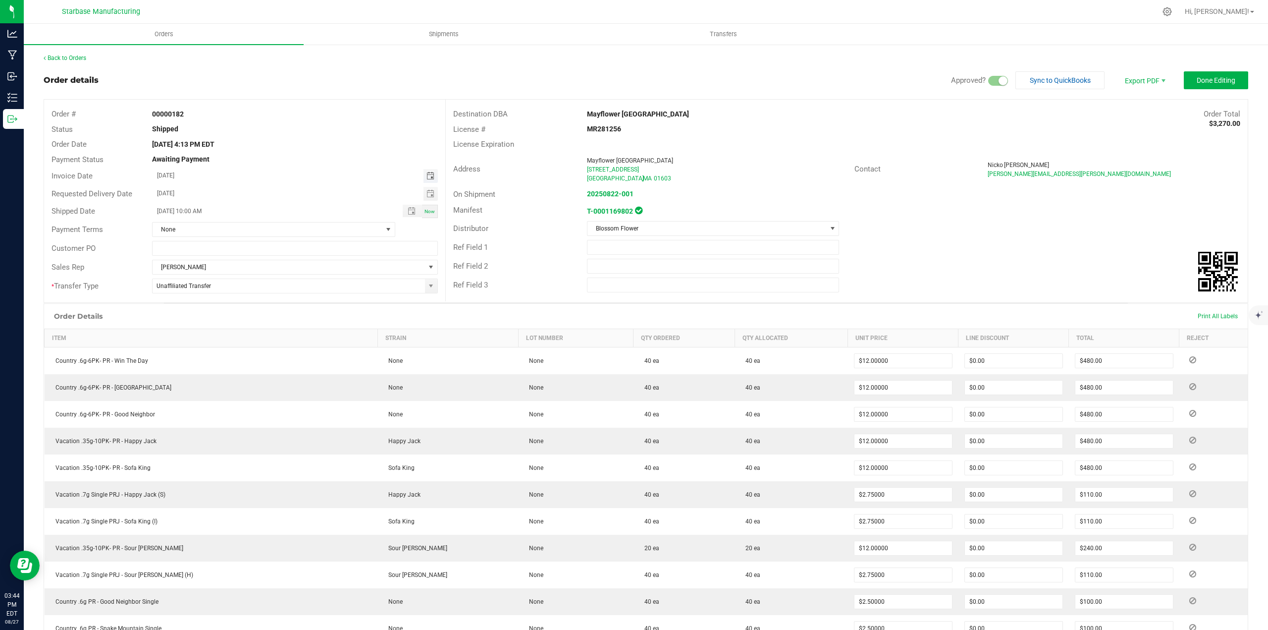
click at [427, 174] on span "Toggle calendar" at bounding box center [431, 176] width 8 height 8
click at [207, 286] on span "25" at bounding box center [211, 288] width 14 height 15
type input "[DATE]"
click at [1206, 85] on button "Done Editing" at bounding box center [1216, 80] width 64 height 18
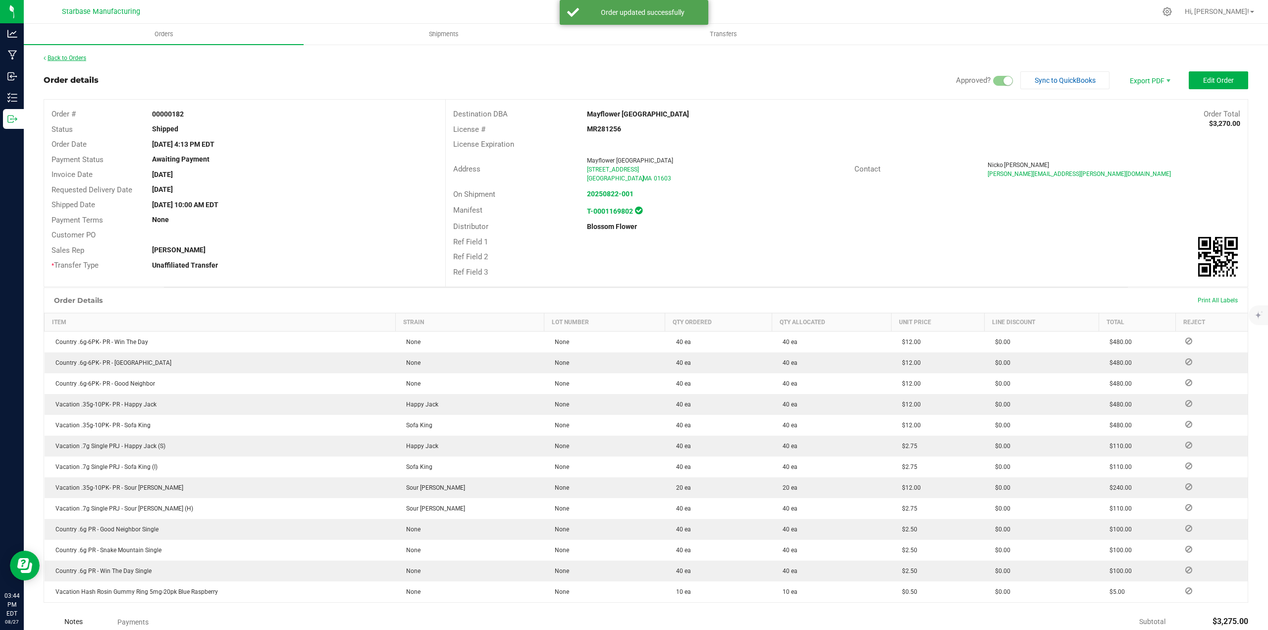
click at [75, 57] on link "Back to Orders" at bounding box center [65, 57] width 43 height 7
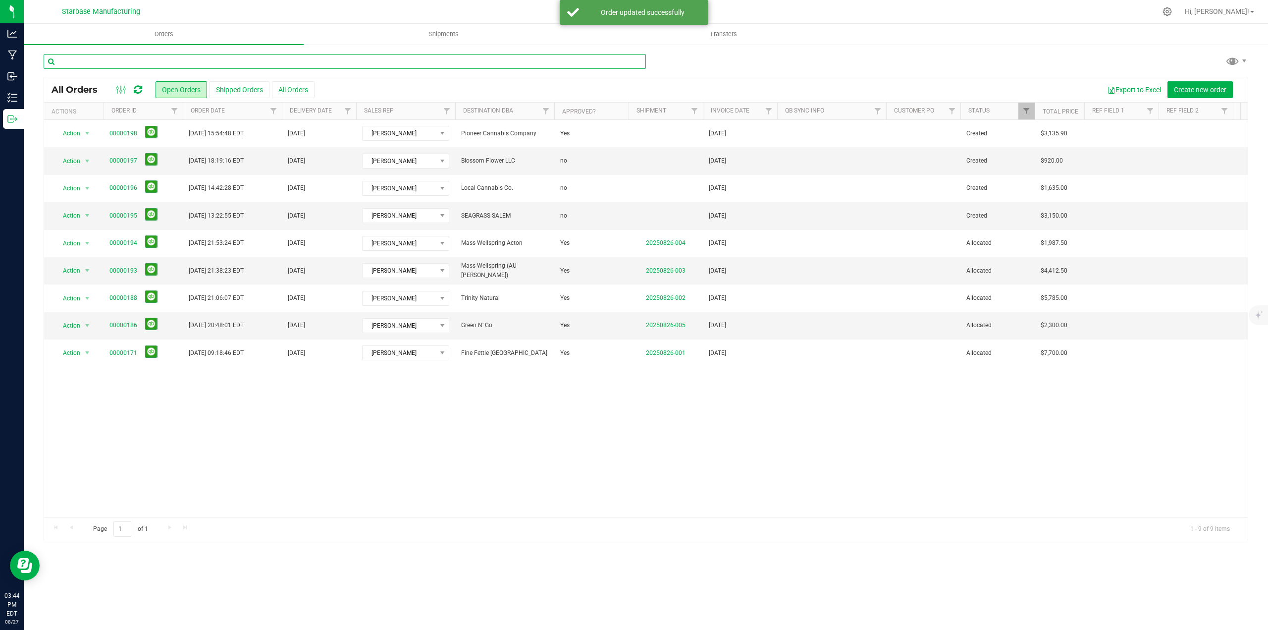
click at [162, 64] on input "text" at bounding box center [345, 61] width 602 height 15
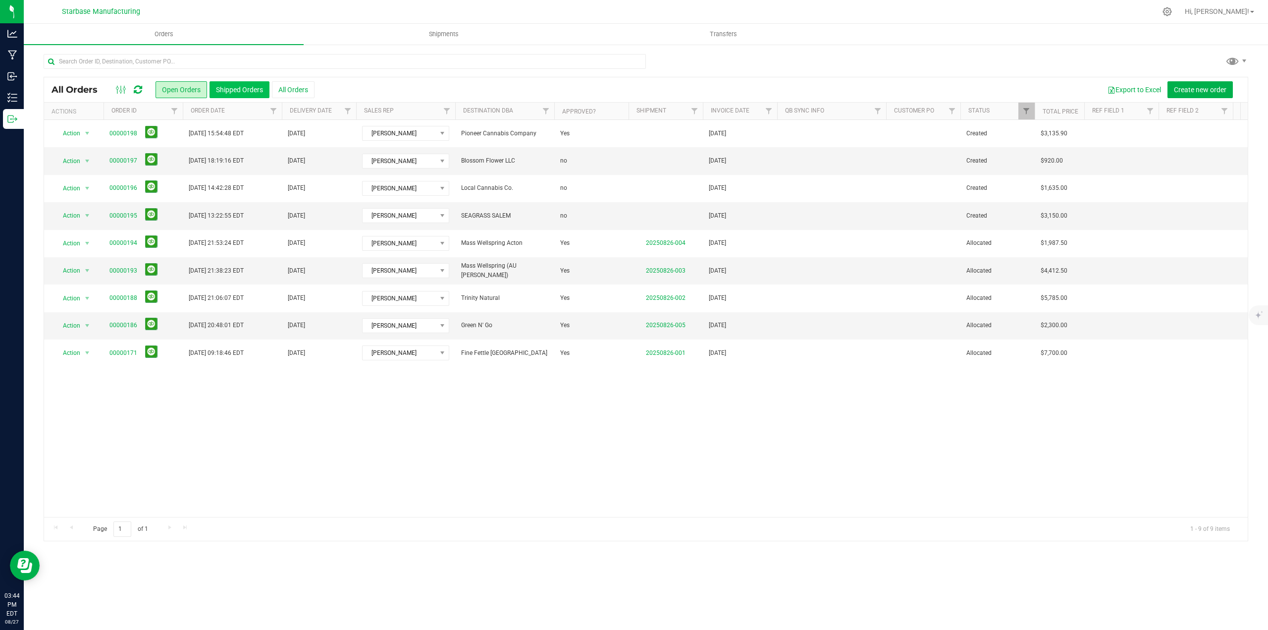
click at [221, 84] on button "Shipped Orders" at bounding box center [240, 89] width 60 height 17
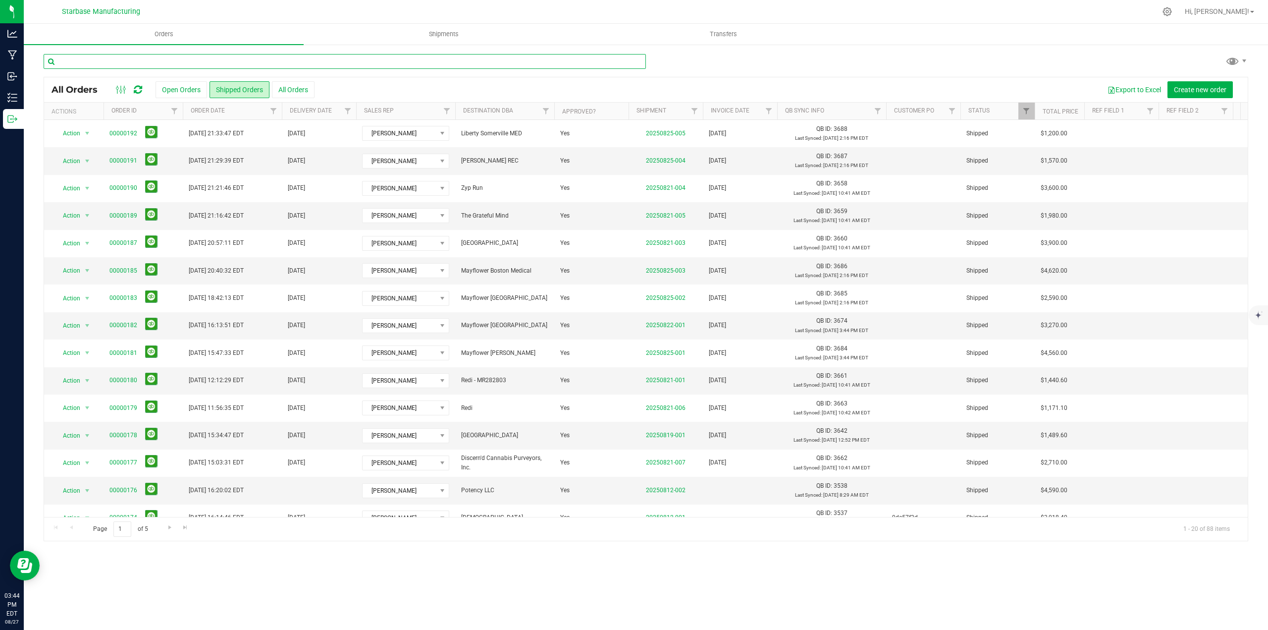
click at [193, 62] on input "text" at bounding box center [345, 61] width 602 height 15
type input "mayflower"
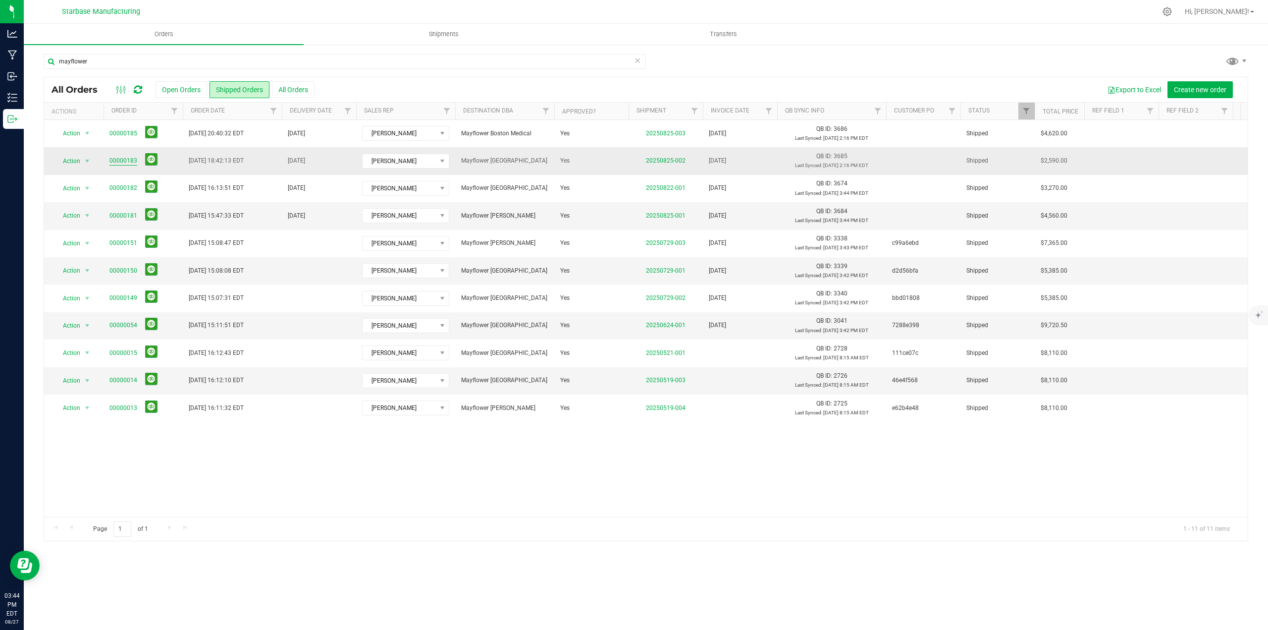
click at [118, 158] on link "00000183" at bounding box center [123, 160] width 28 height 9
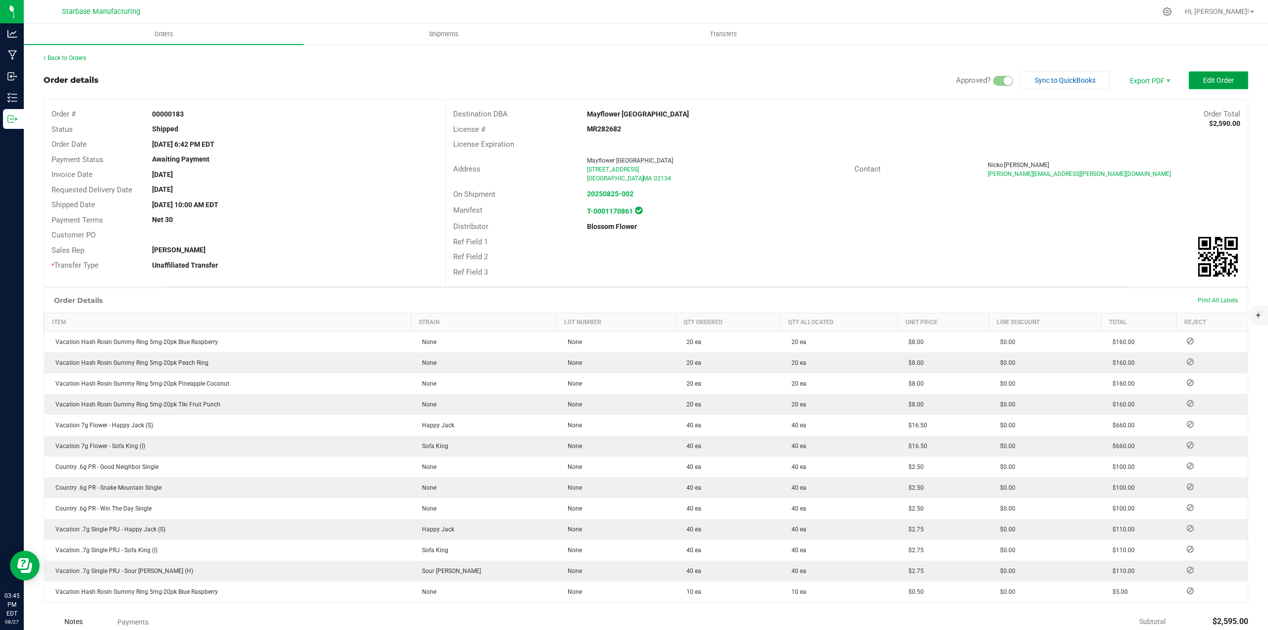
click at [1211, 81] on span "Edit Order" at bounding box center [1218, 80] width 31 height 8
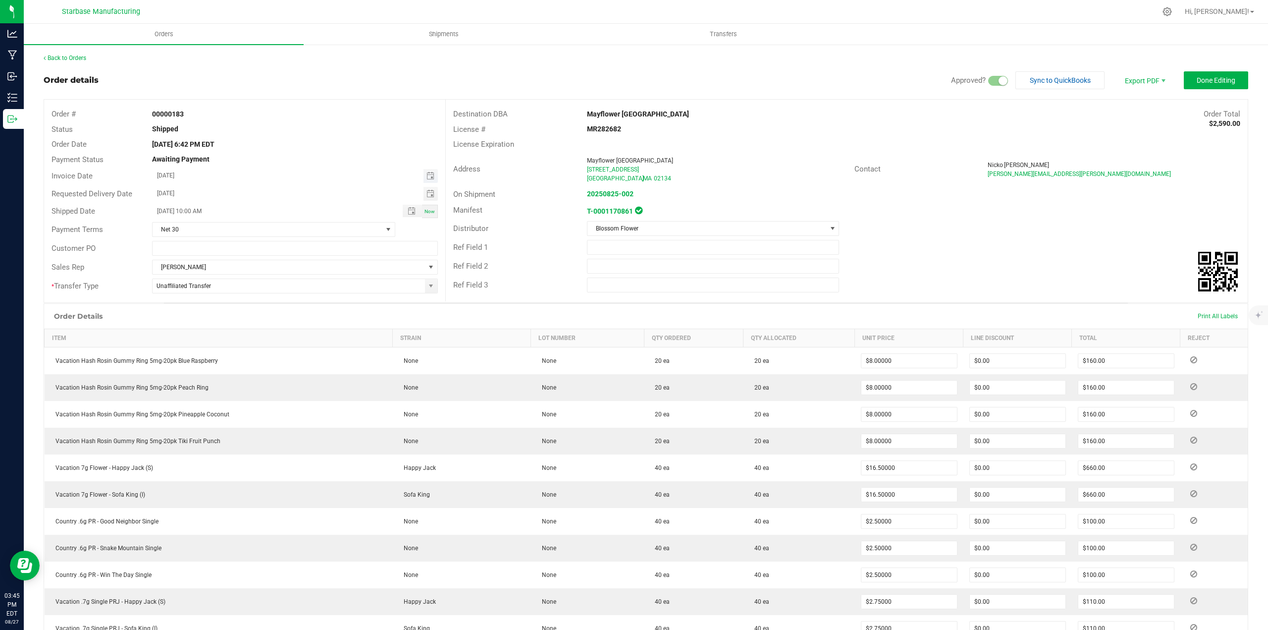
click at [427, 171] on span "Toggle calendar" at bounding box center [431, 176] width 14 height 14
click at [225, 293] on span "26" at bounding box center [225, 288] width 14 height 15
type input "[DATE]"
click at [1214, 80] on span "Done Editing" at bounding box center [1216, 80] width 39 height 8
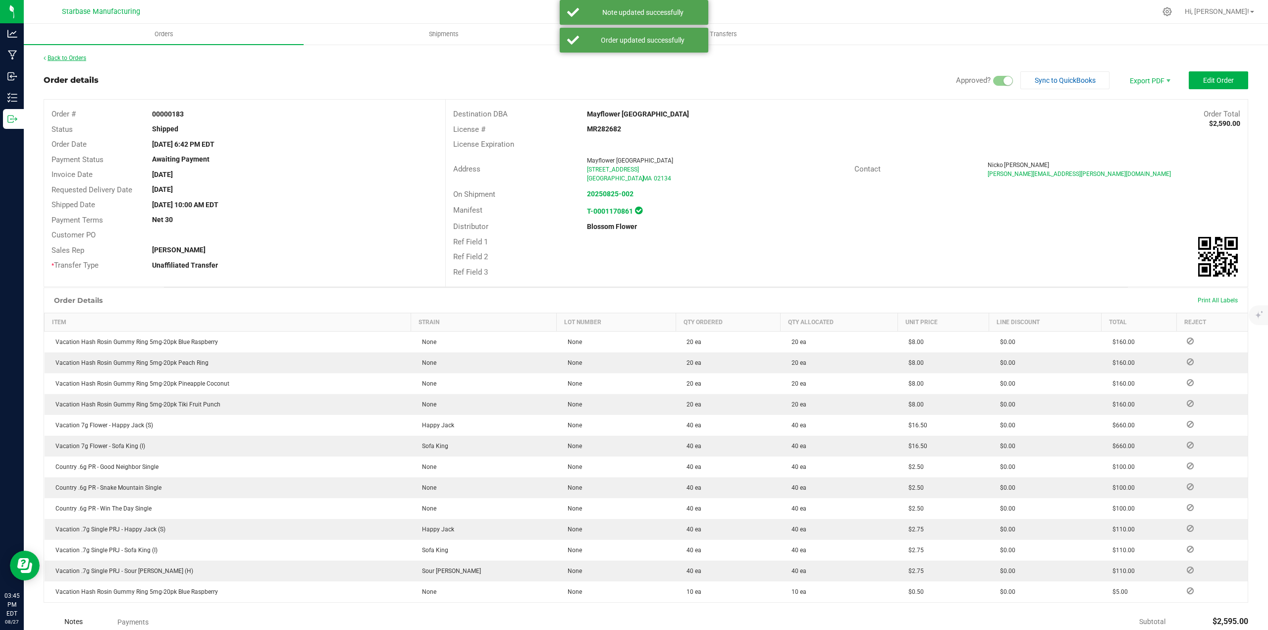
click at [67, 57] on link "Back to Orders" at bounding box center [65, 57] width 43 height 7
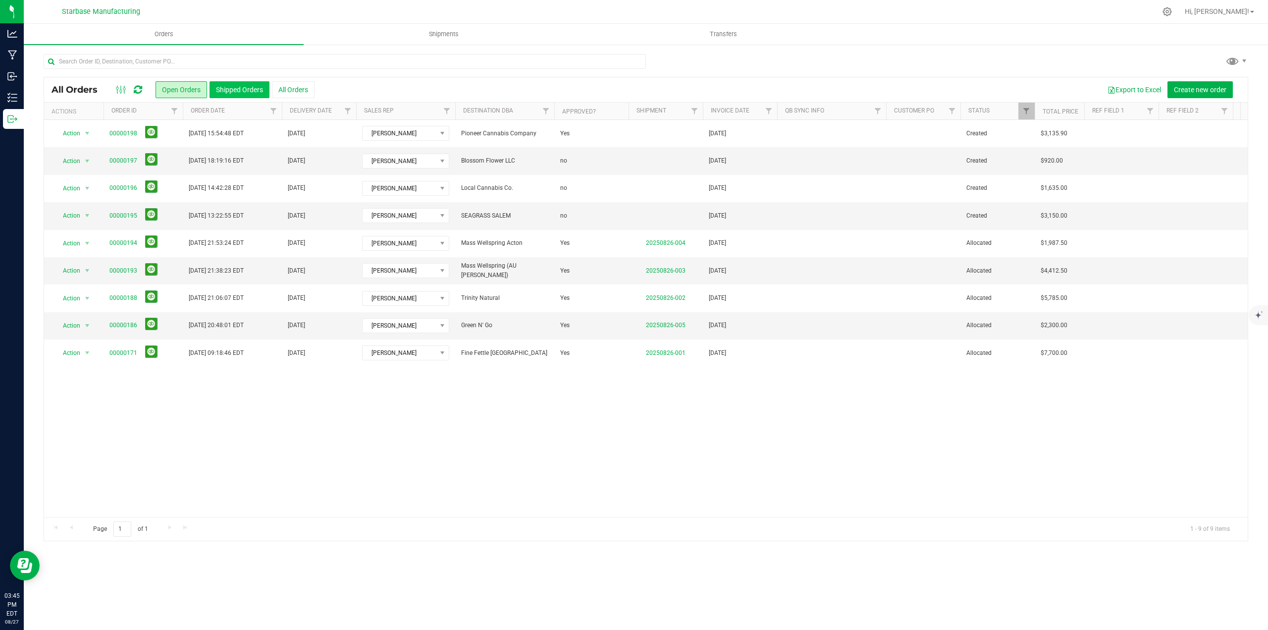
click at [218, 86] on button "Shipped Orders" at bounding box center [240, 89] width 60 height 17
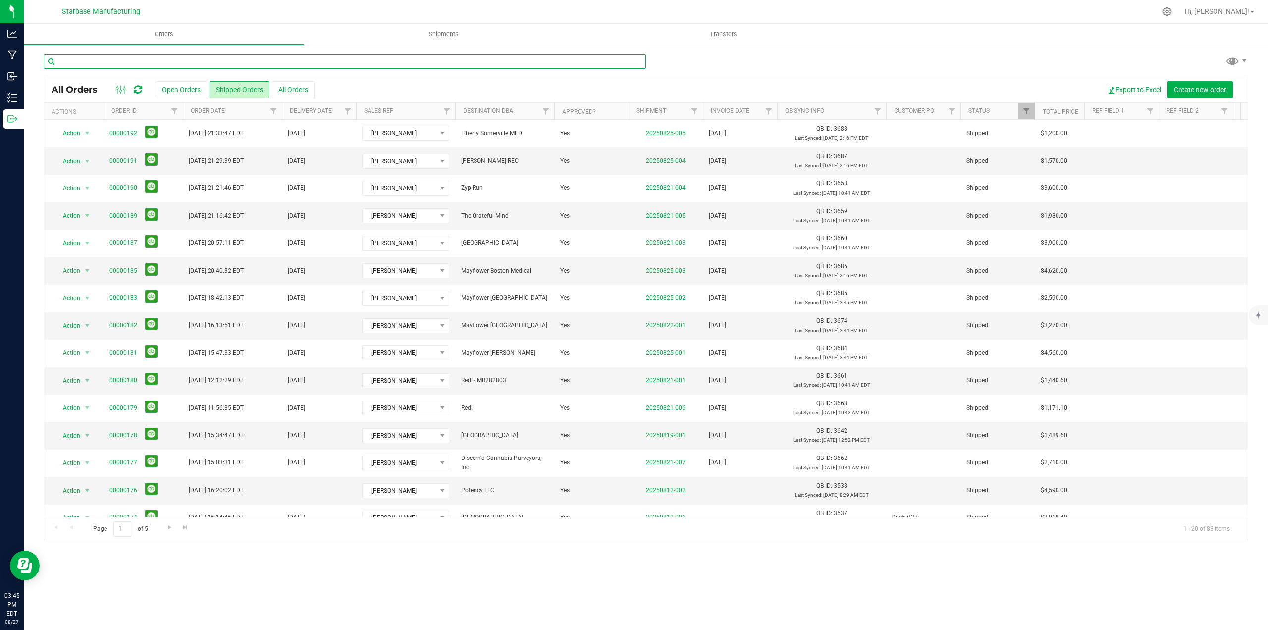
click at [133, 63] on input "text" at bounding box center [345, 61] width 602 height 15
type input "Mayflower"
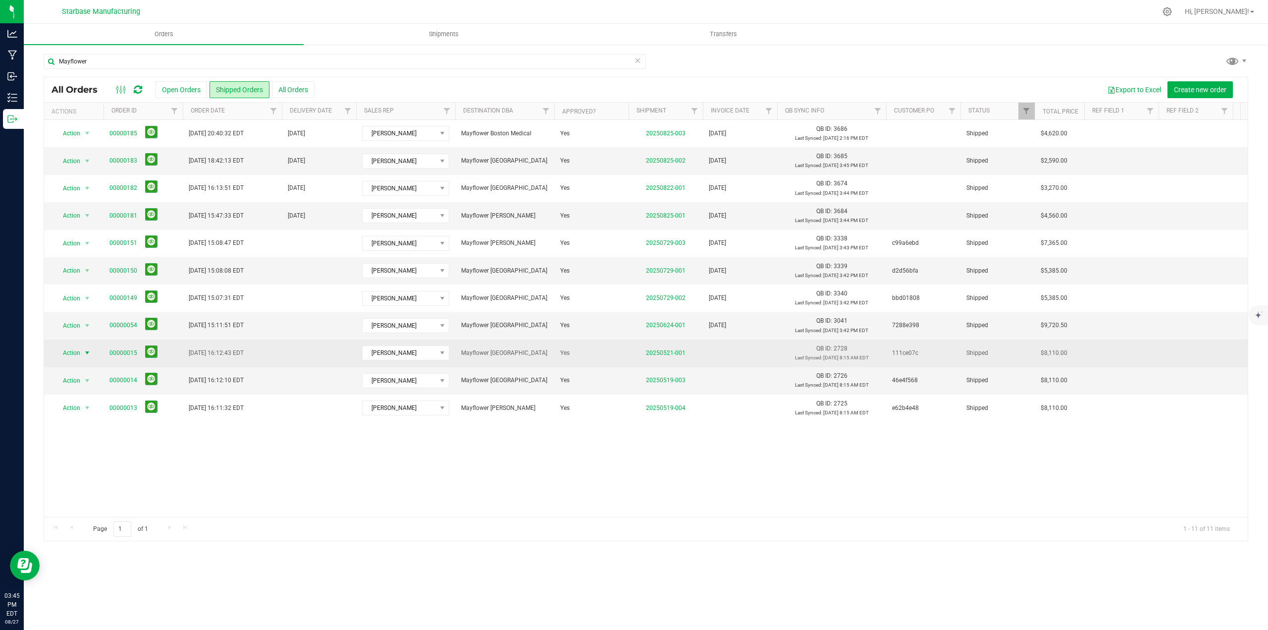
click at [87, 351] on span "select" at bounding box center [87, 353] width 8 height 8
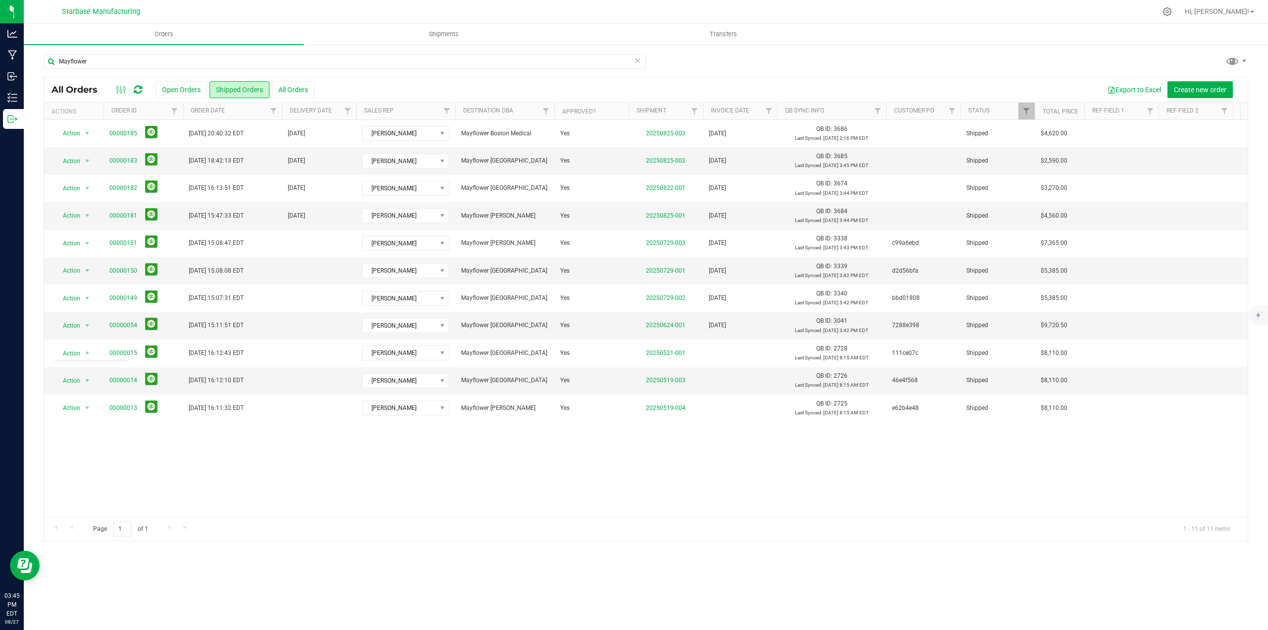
click at [229, 470] on div "Action Action Clone order Mark as fully paid Order audit log Print COAs (single…" at bounding box center [646, 318] width 1204 height 397
click at [85, 327] on span "select" at bounding box center [87, 326] width 8 height 8
click at [79, 426] on li "Print invoice" at bounding box center [91, 428] width 74 height 15
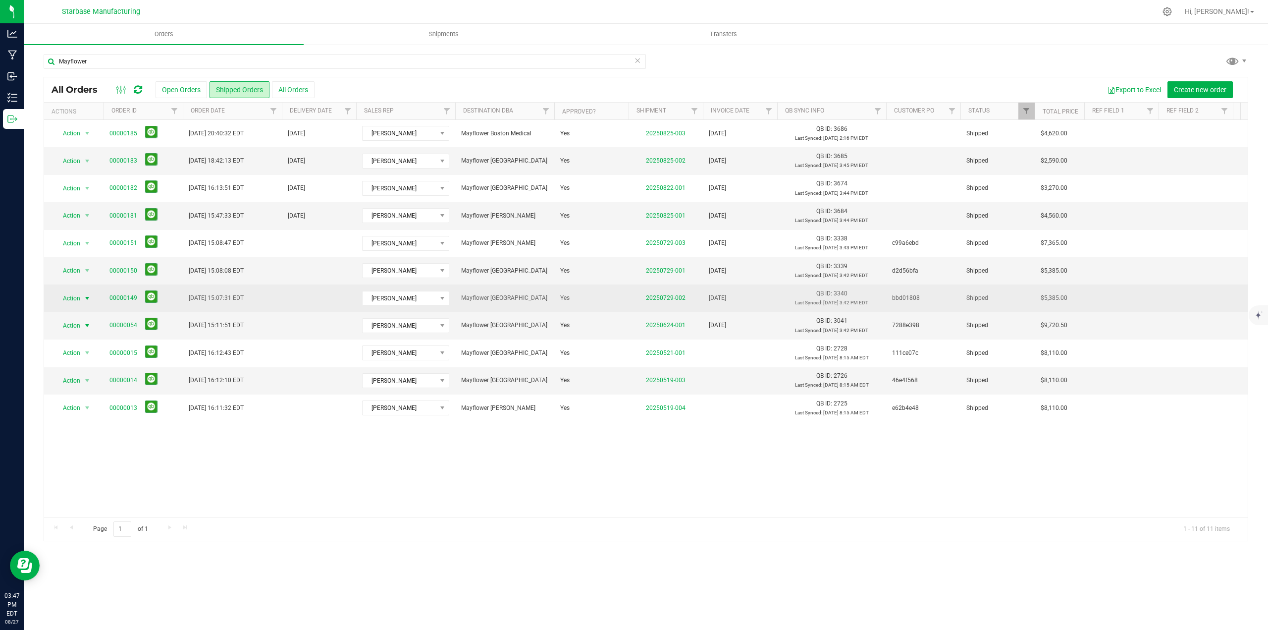
click at [82, 299] on span "select" at bounding box center [87, 298] width 12 height 14
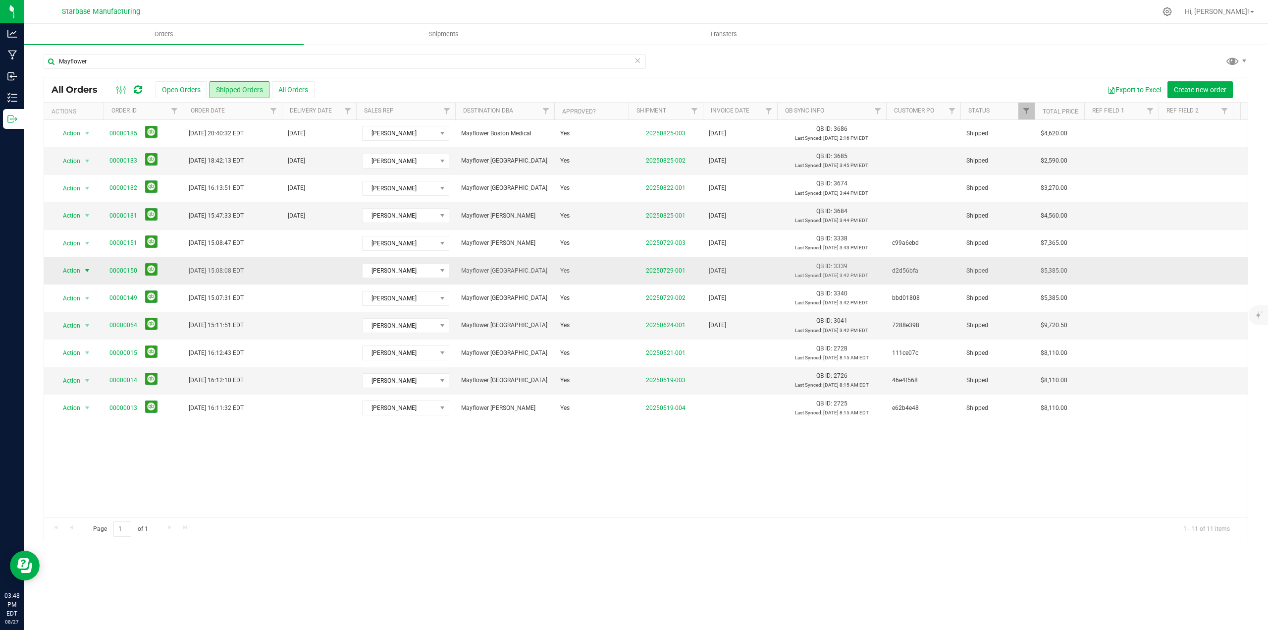
click at [86, 271] on span "select" at bounding box center [87, 271] width 8 height 8
click at [82, 371] on li "Print invoice" at bounding box center [91, 373] width 74 height 15
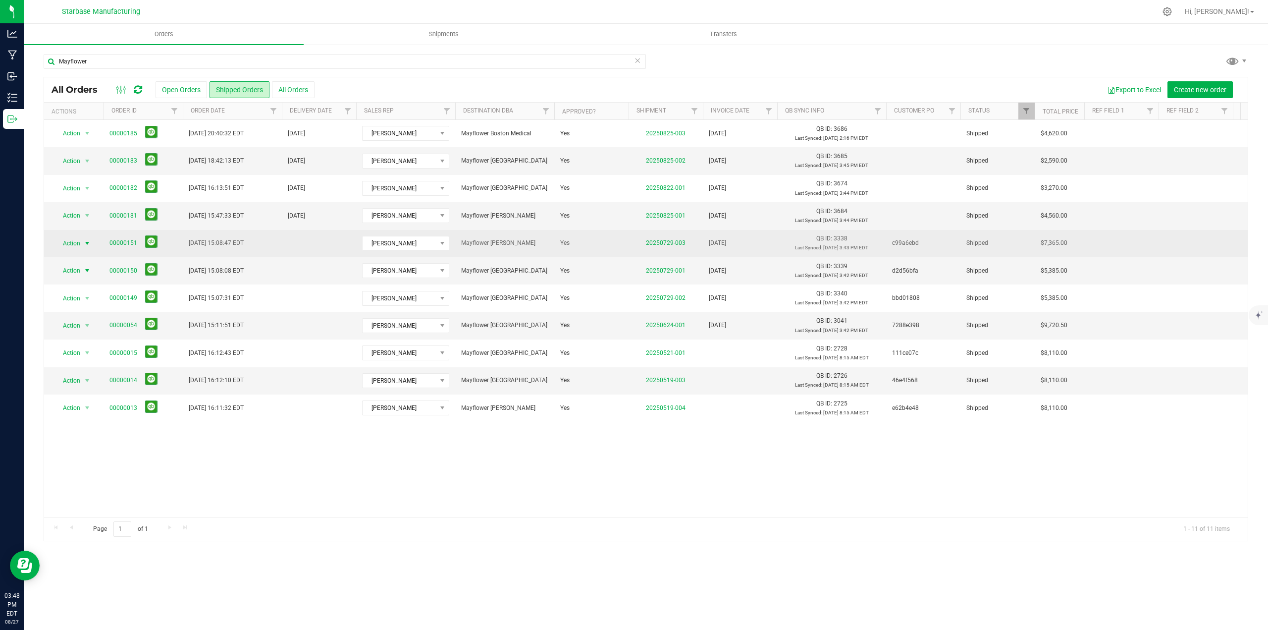
click at [86, 241] on span "select" at bounding box center [87, 243] width 8 height 8
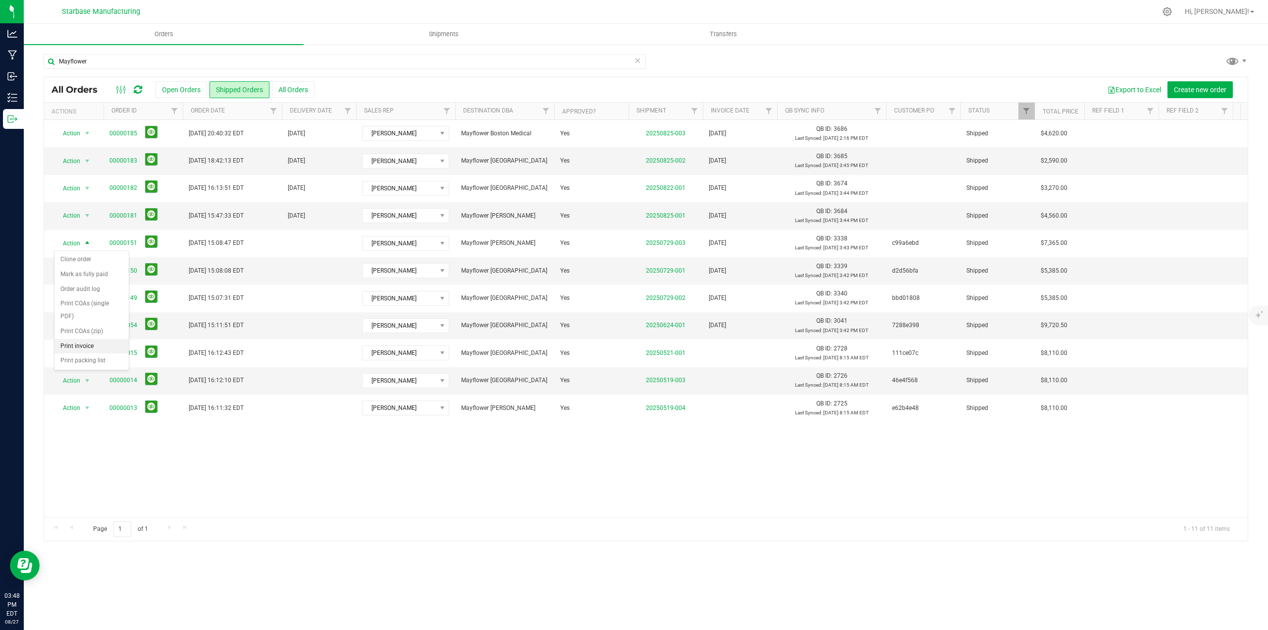
click at [86, 346] on li "Print invoice" at bounding box center [91, 346] width 74 height 15
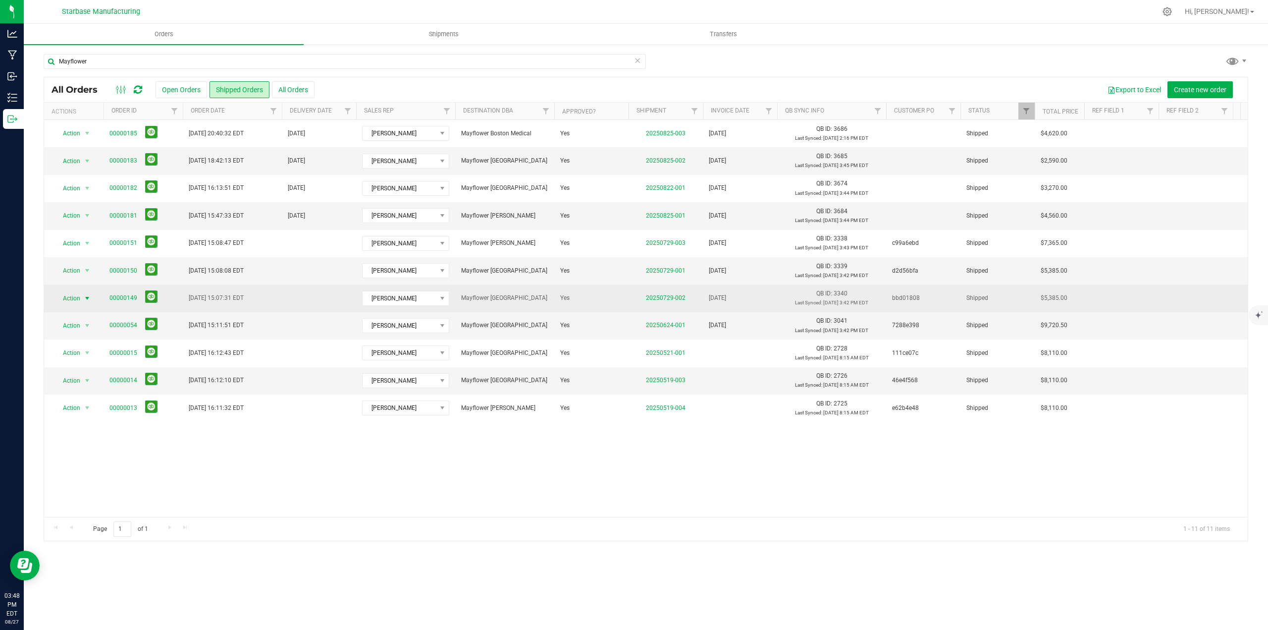
click at [85, 299] on span "select" at bounding box center [87, 298] width 8 height 8
click at [89, 301] on span "select" at bounding box center [87, 298] width 8 height 8
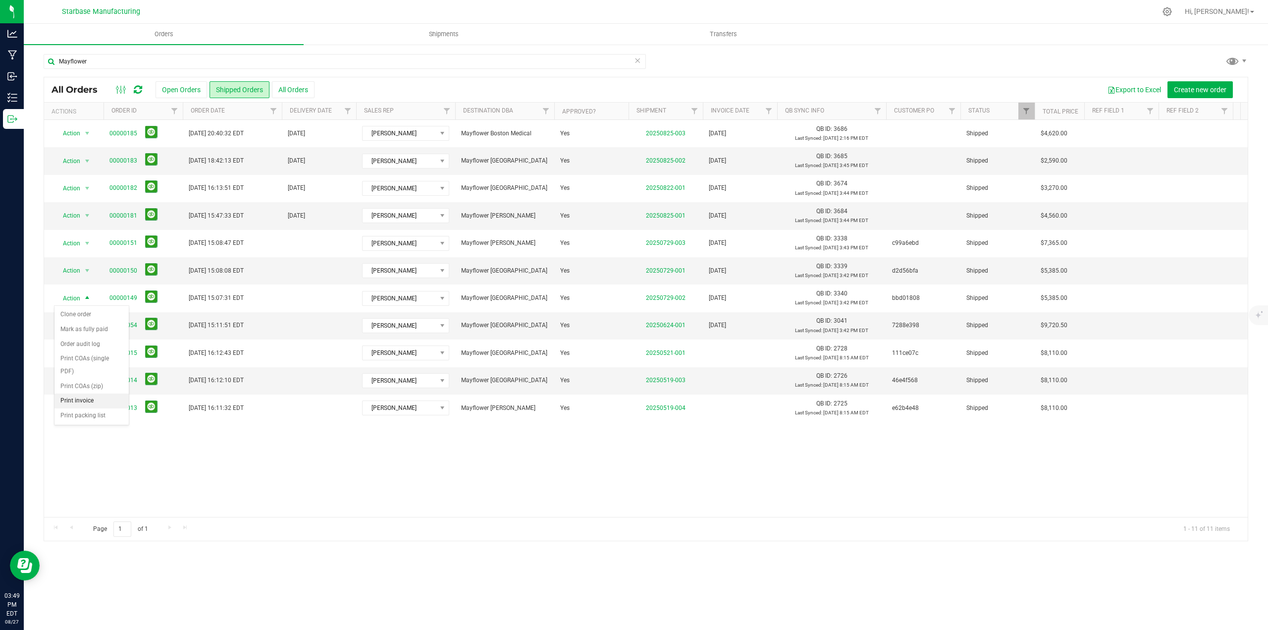
click at [71, 400] on li "Print invoice" at bounding box center [91, 400] width 74 height 15
